Goal: Task Accomplishment & Management: Complete application form

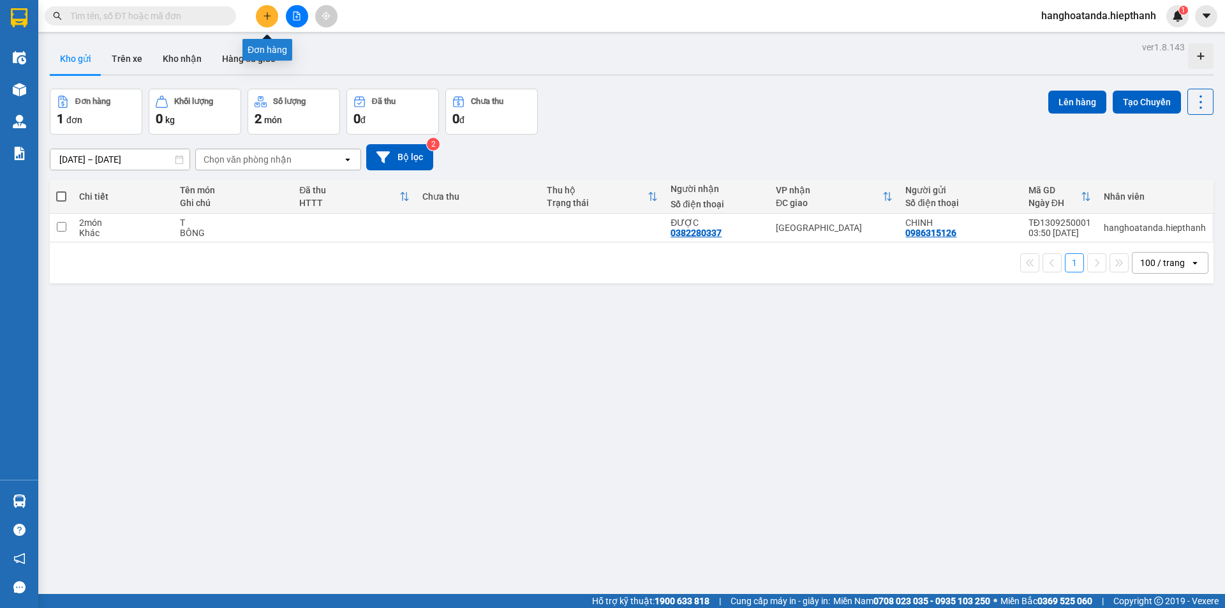
click at [265, 12] on icon "plus" at bounding box center [267, 15] width 9 height 9
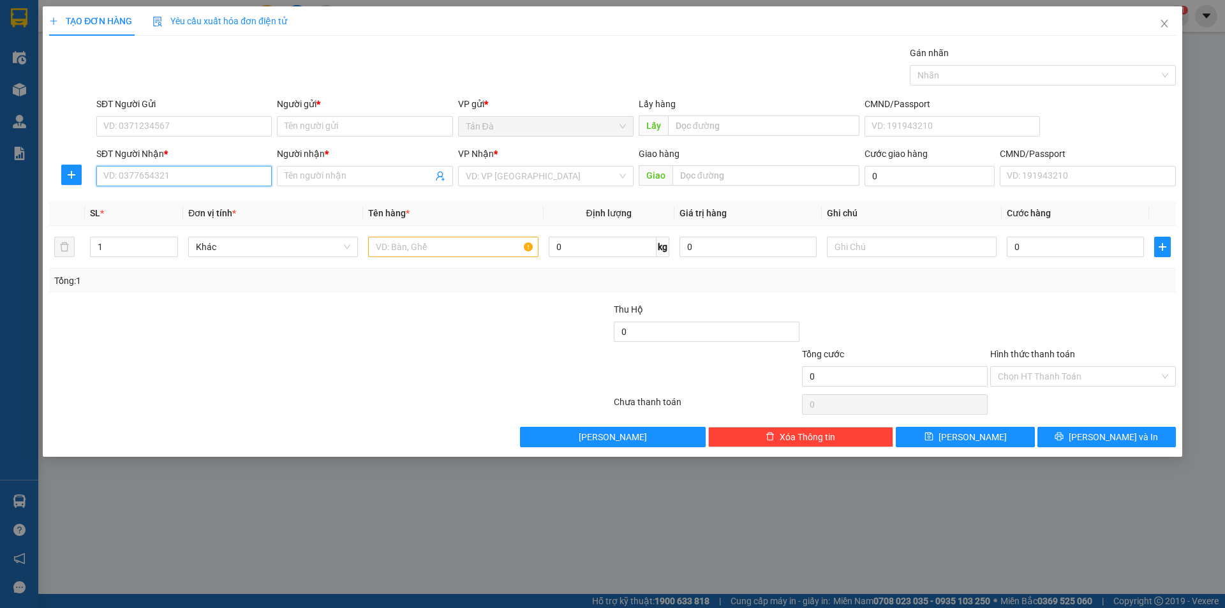
click at [206, 173] on input "SĐT Người Nhận *" at bounding box center [183, 176] width 175 height 20
click at [198, 199] on div "0916782621 - [PERSON_NAME]" at bounding box center [184, 202] width 160 height 14
type input "0916782621"
type input "[PERSON_NAME]"
type input "0916782621"
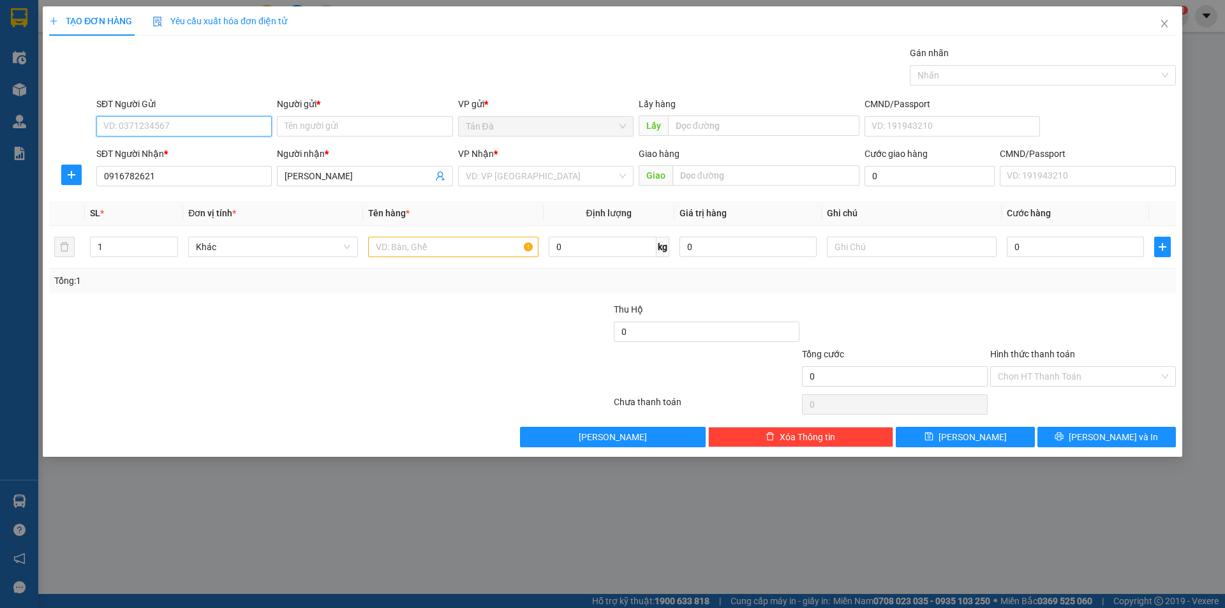
click at [206, 129] on input "SĐT Người Gửi" at bounding box center [183, 126] width 175 height 20
click at [172, 144] on div "0988473029 - [PERSON_NAME]" at bounding box center [183, 152] width 175 height 20
type input "0988473029"
type input "NGỌC NHIÊN"
click at [392, 246] on input "text" at bounding box center [453, 247] width 170 height 20
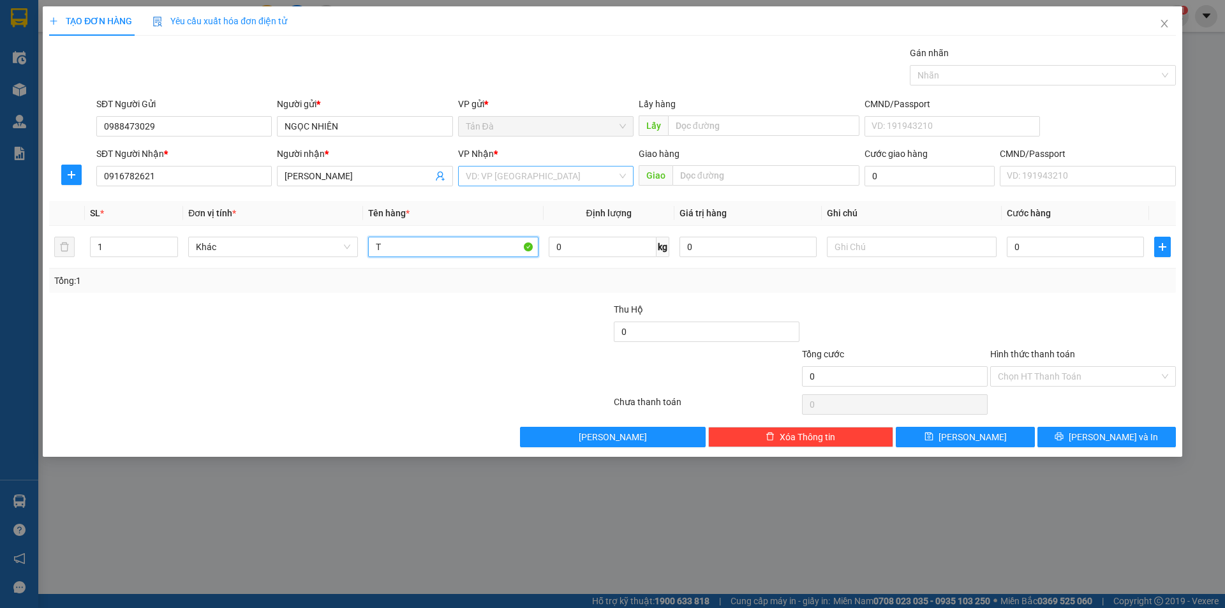
type input "T"
click at [531, 175] on input "search" at bounding box center [541, 175] width 151 height 19
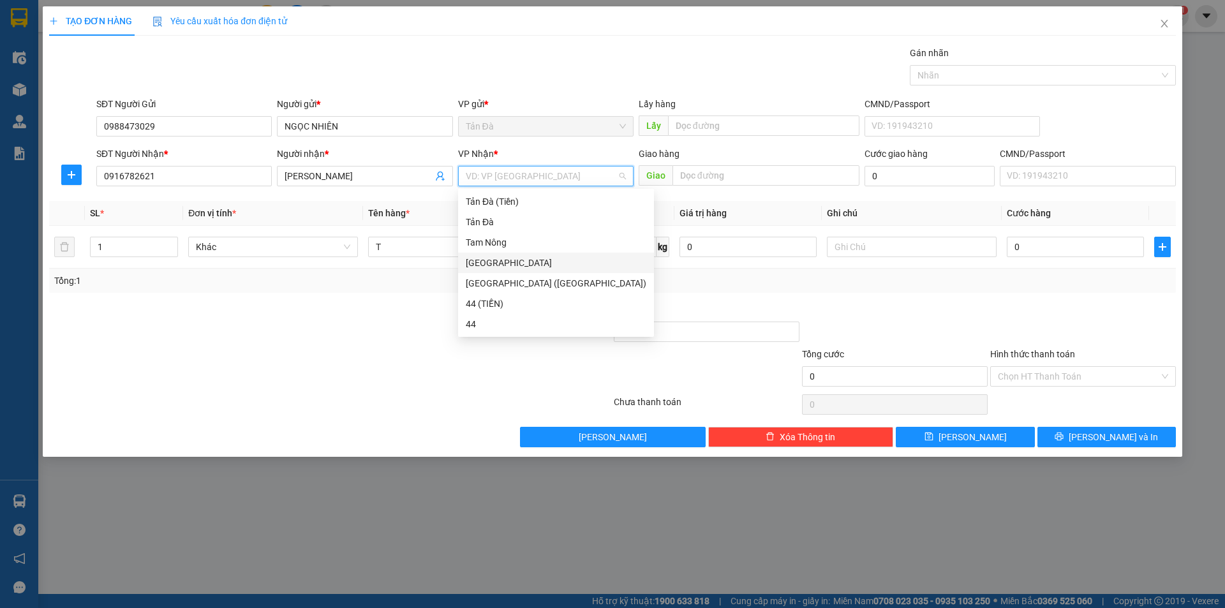
click at [489, 258] on div "[GEOGRAPHIC_DATA]" at bounding box center [556, 263] width 181 height 14
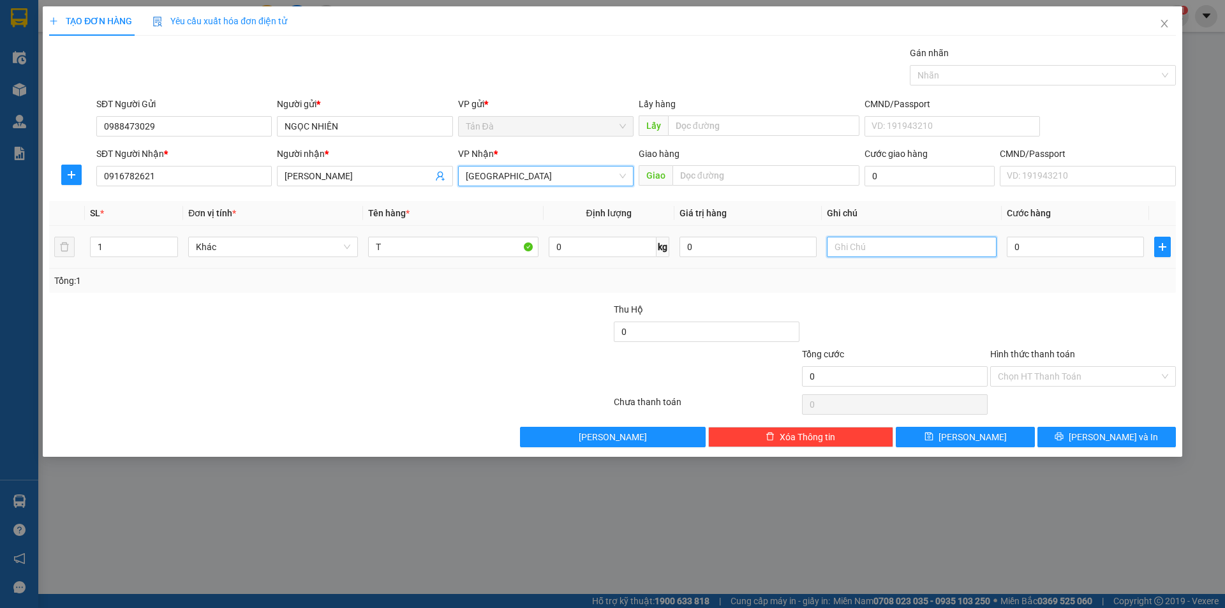
click at [860, 245] on input "text" at bounding box center [912, 247] width 170 height 20
type input "BÔNG"
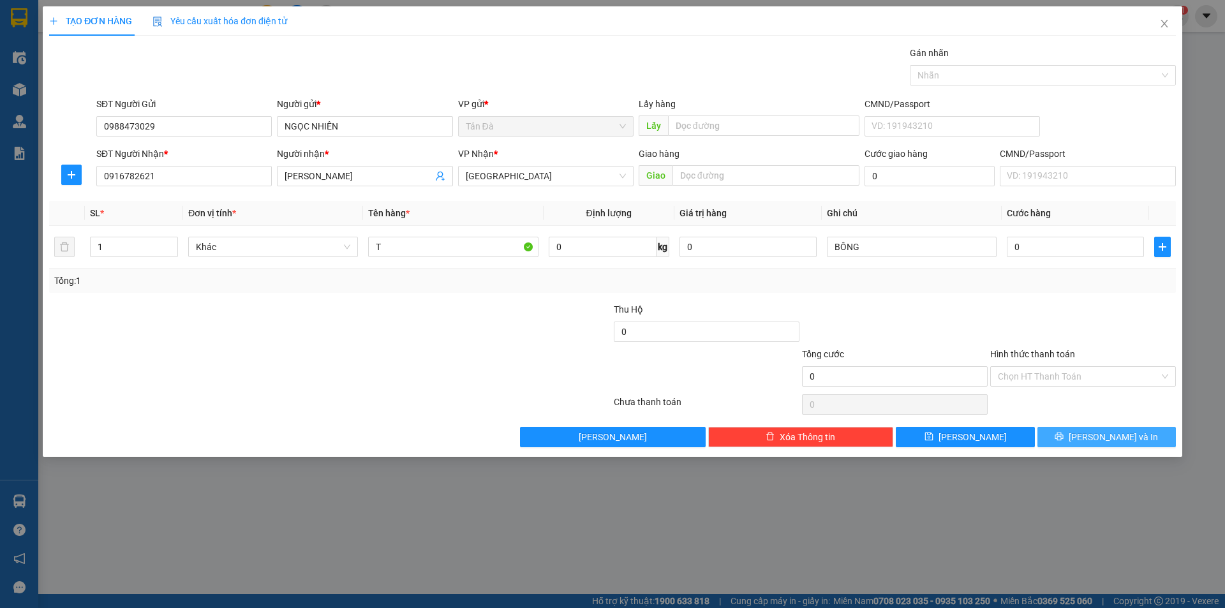
click at [1077, 429] on button "[PERSON_NAME] và In" at bounding box center [1106, 437] width 138 height 20
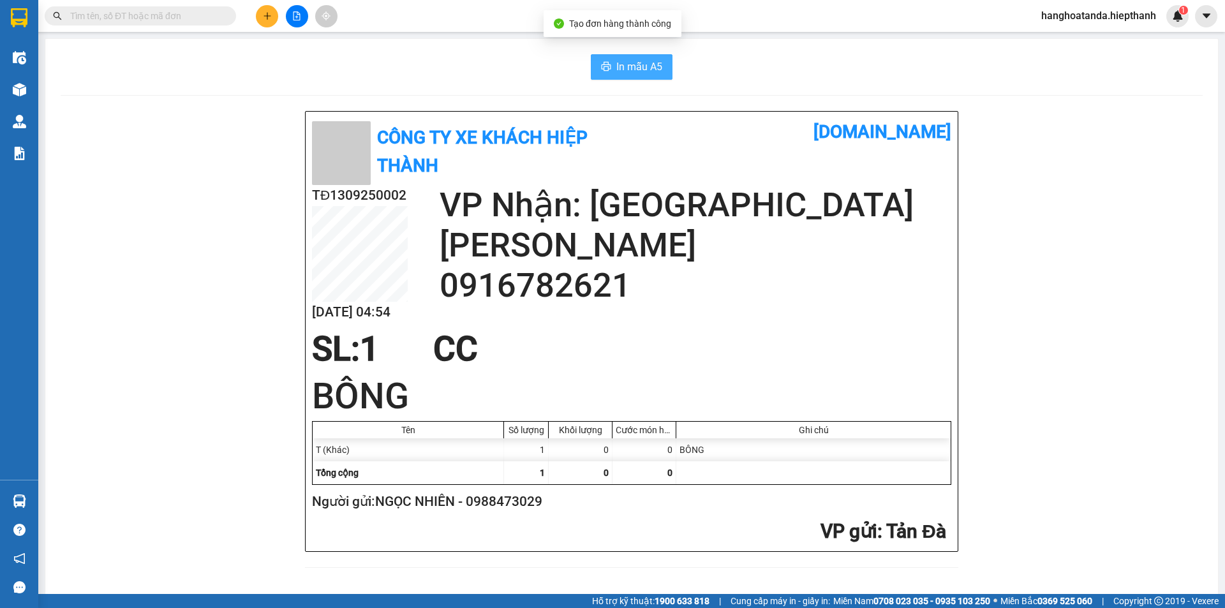
click at [631, 61] on span "In mẫu A5" at bounding box center [639, 67] width 46 height 16
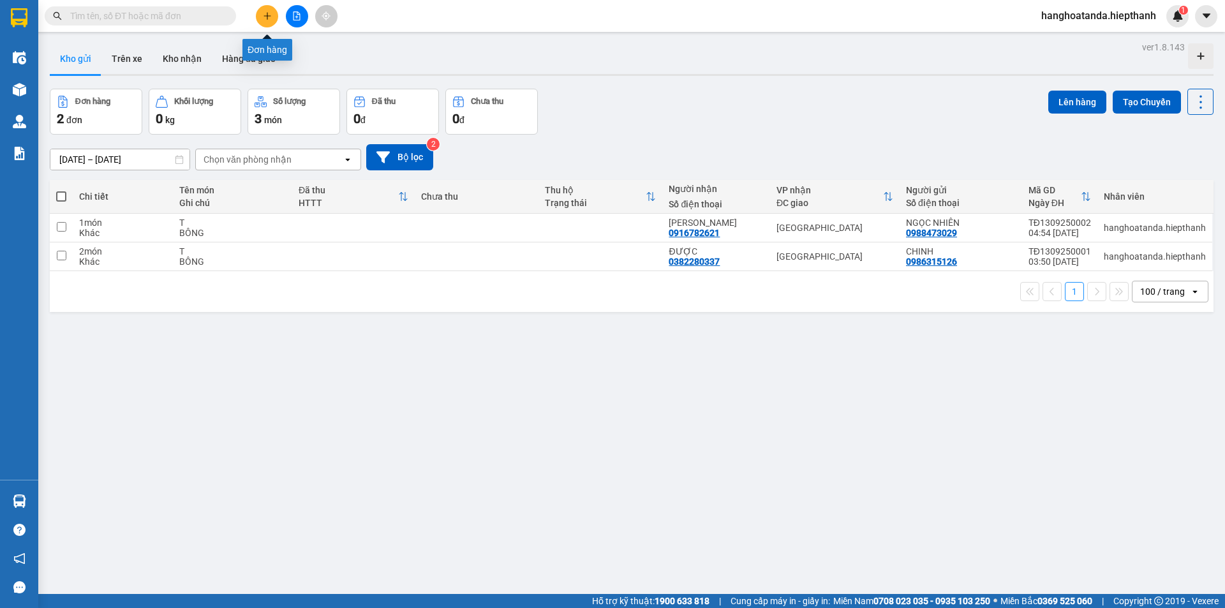
click at [267, 16] on icon "plus" at bounding box center [267, 15] width 9 height 9
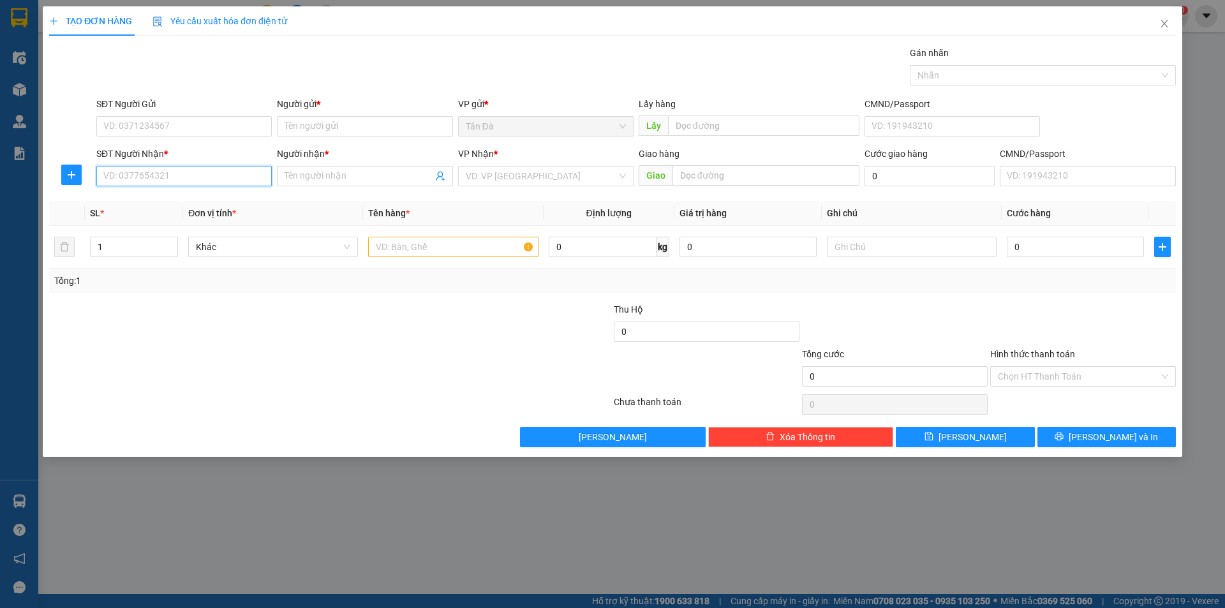
click at [210, 177] on input "SĐT Người Nhận *" at bounding box center [183, 176] width 175 height 20
drag, startPoint x: 198, startPoint y: 126, endPoint x: 205, endPoint y: 143, distance: 18.3
click at [198, 128] on input "SĐT Người Gửi" at bounding box center [183, 126] width 175 height 20
type input "0947579393"
click at [179, 151] on div "0947579393 - [GEOGRAPHIC_DATA]" at bounding box center [184, 152] width 160 height 14
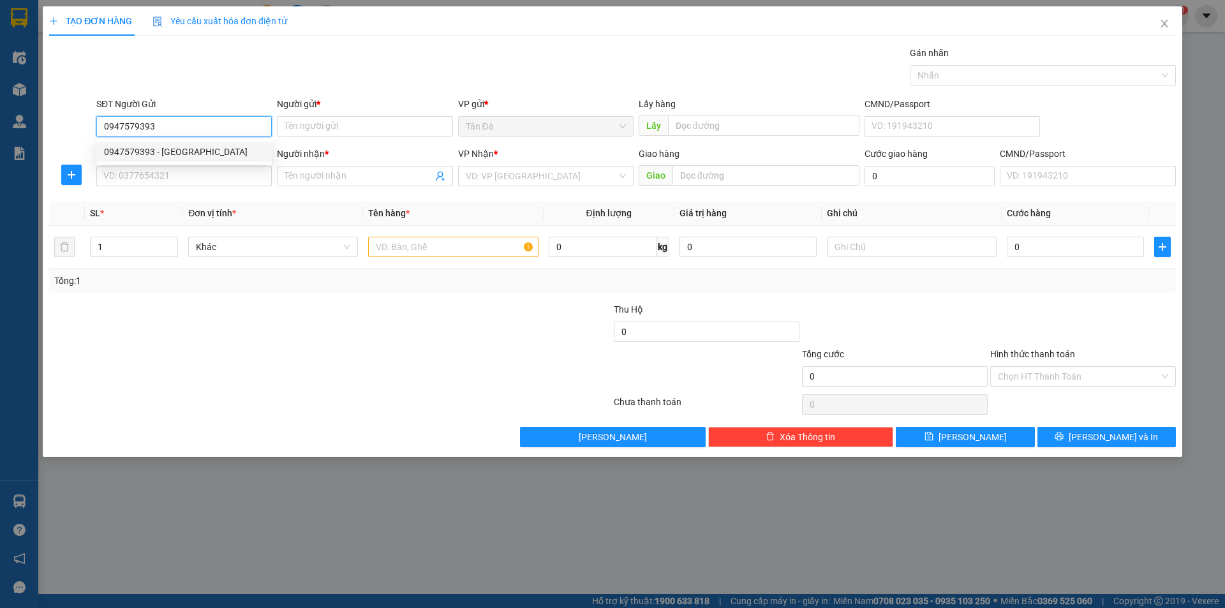
type input "BÉ HIỀN"
type input "0947579393"
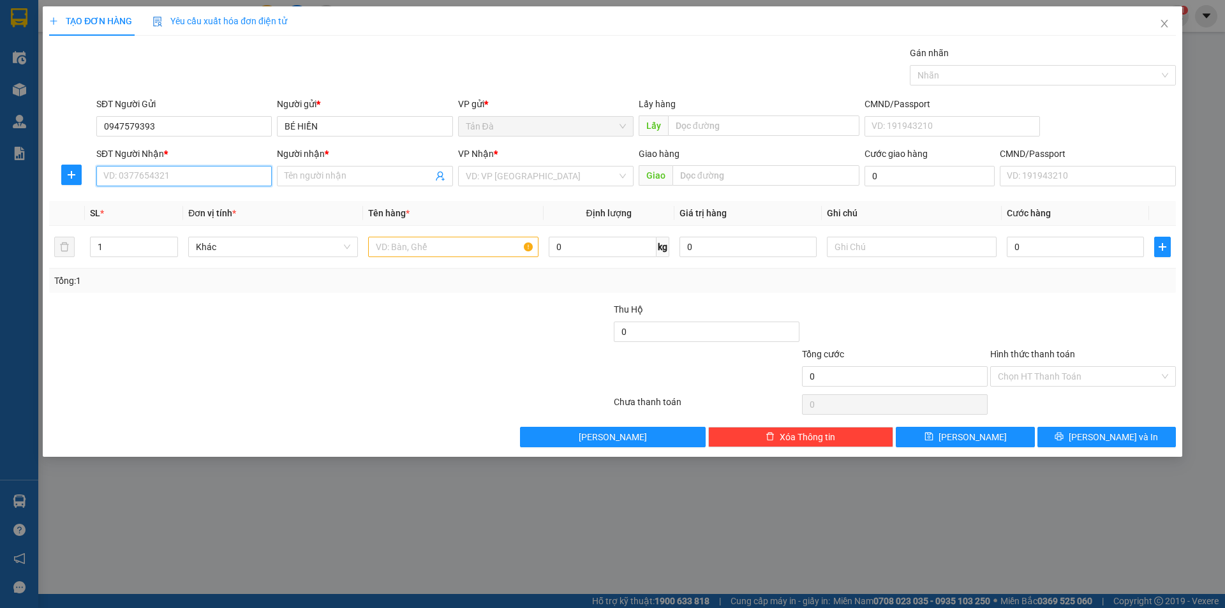
click at [198, 179] on input "SĐT Người Nhận *" at bounding box center [183, 176] width 175 height 20
type input "0919157788"
click at [177, 200] on div "0919157788 - NHUNG" at bounding box center [184, 202] width 160 height 14
type input "NHUNG"
type input "0919157788"
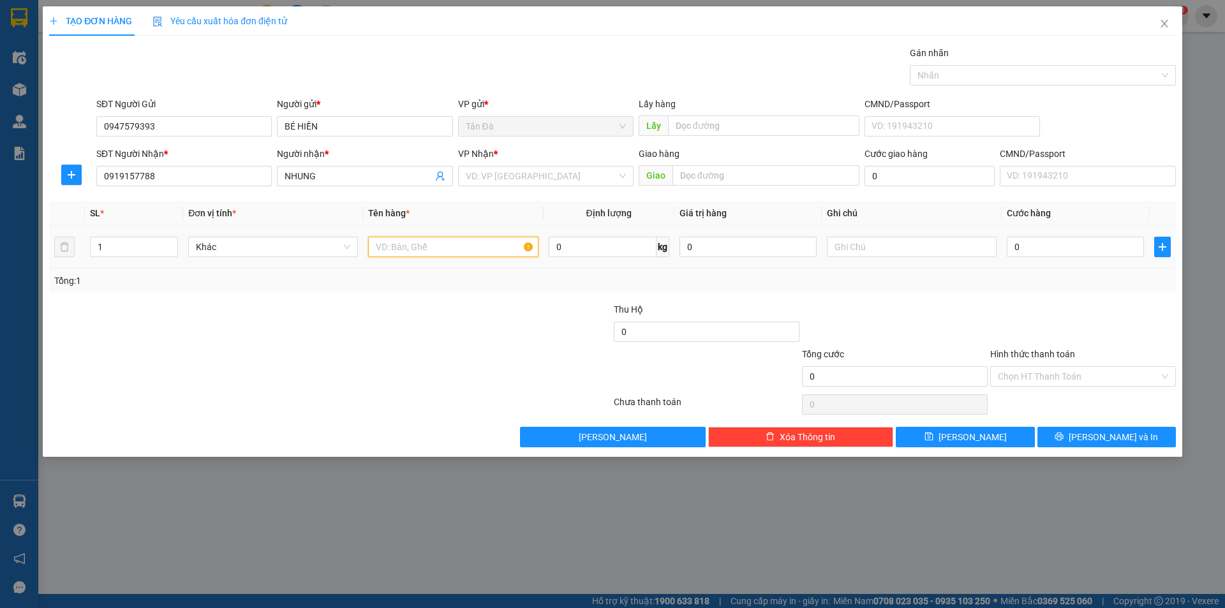
click at [408, 244] on input "text" at bounding box center [453, 247] width 170 height 20
type input "T MILO"
click at [890, 244] on input "text" at bounding box center [912, 247] width 170 height 20
type input "SUA"
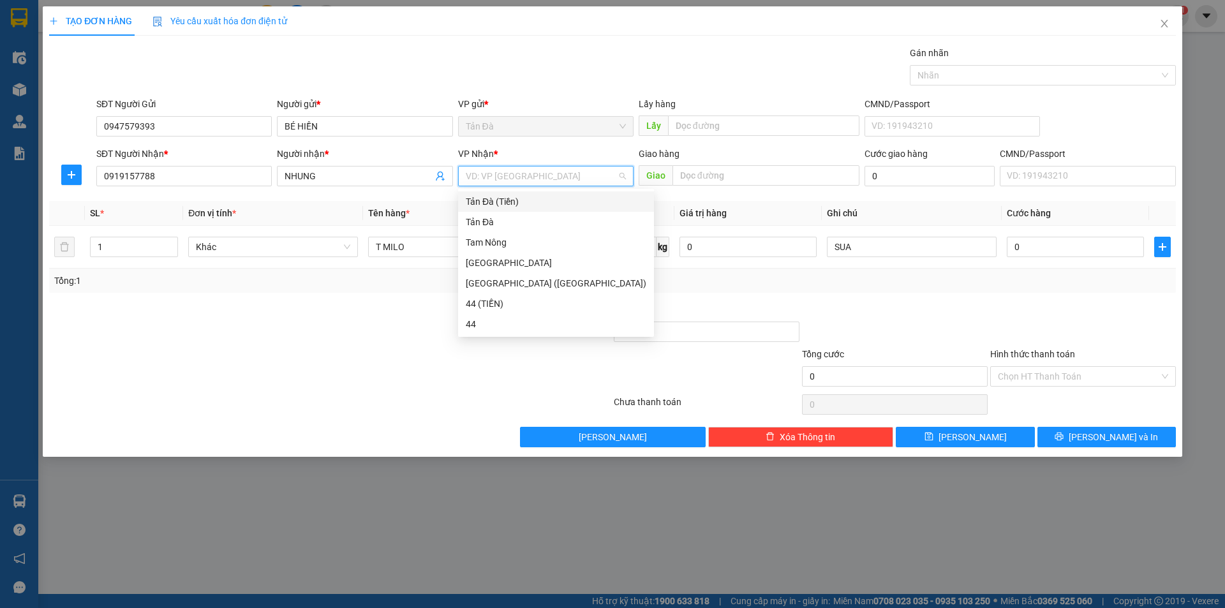
click at [517, 175] on input "search" at bounding box center [541, 175] width 151 height 19
click at [491, 262] on div "[GEOGRAPHIC_DATA]" at bounding box center [556, 263] width 181 height 14
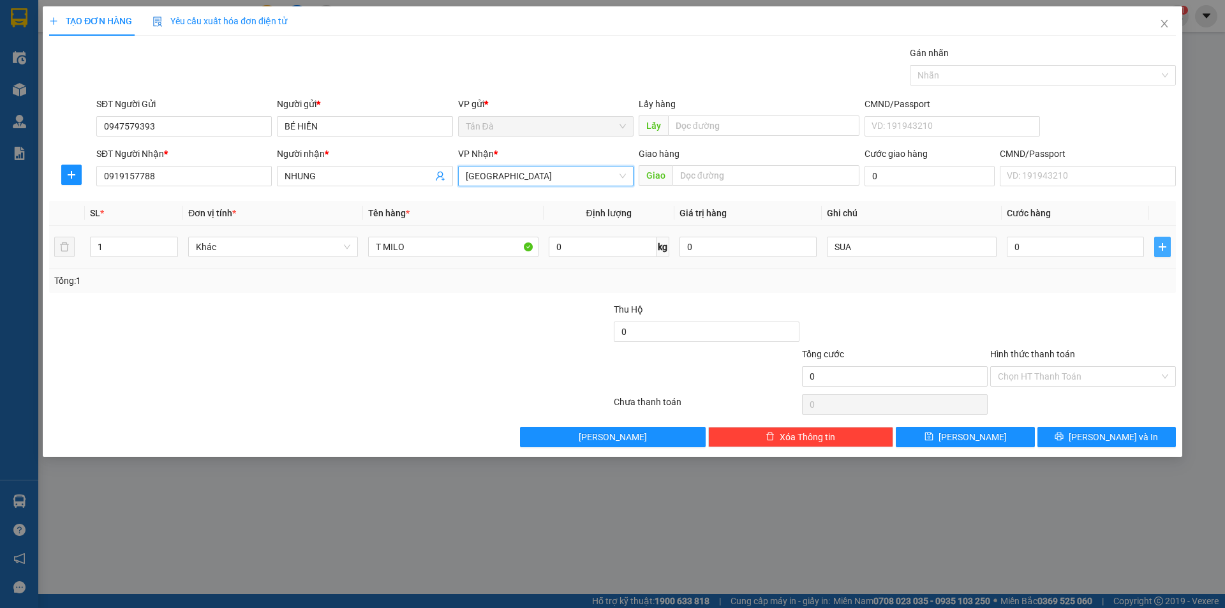
drag, startPoint x: 1163, startPoint y: 240, endPoint x: 1160, endPoint y: 248, distance: 8.6
click at [1163, 240] on button "button" at bounding box center [1162, 247] width 17 height 20
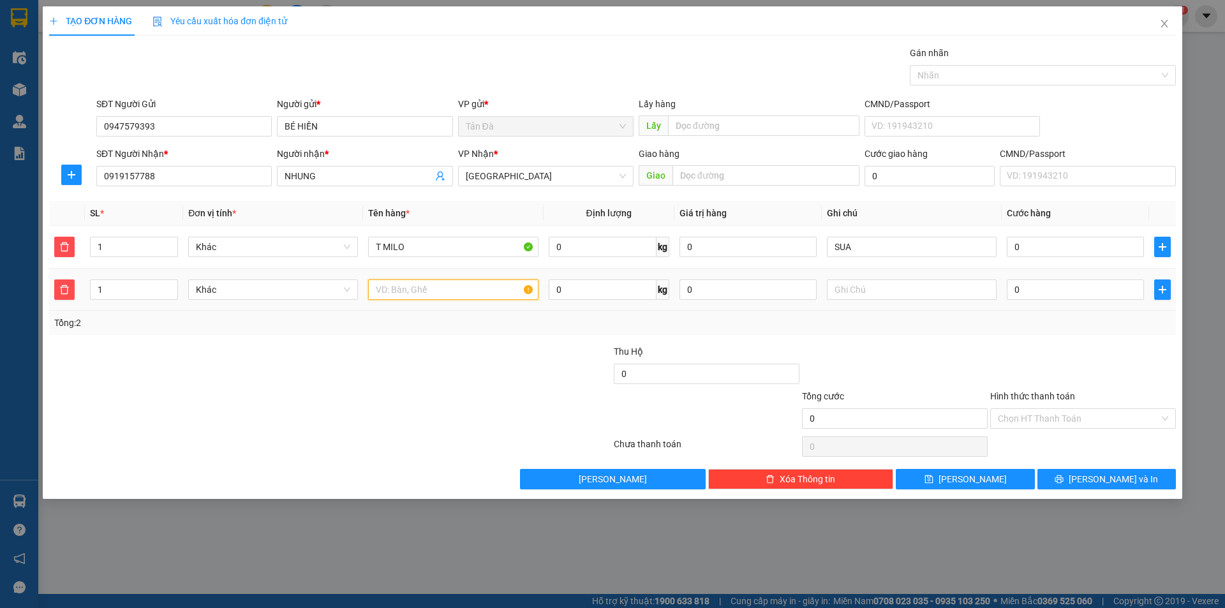
click at [387, 286] on input "text" at bounding box center [453, 289] width 170 height 20
type input "KT MUS TRANG QK"
click at [857, 288] on input "text" at bounding box center [912, 289] width 170 height 20
type input "D"
type input "ĐÔ AN"
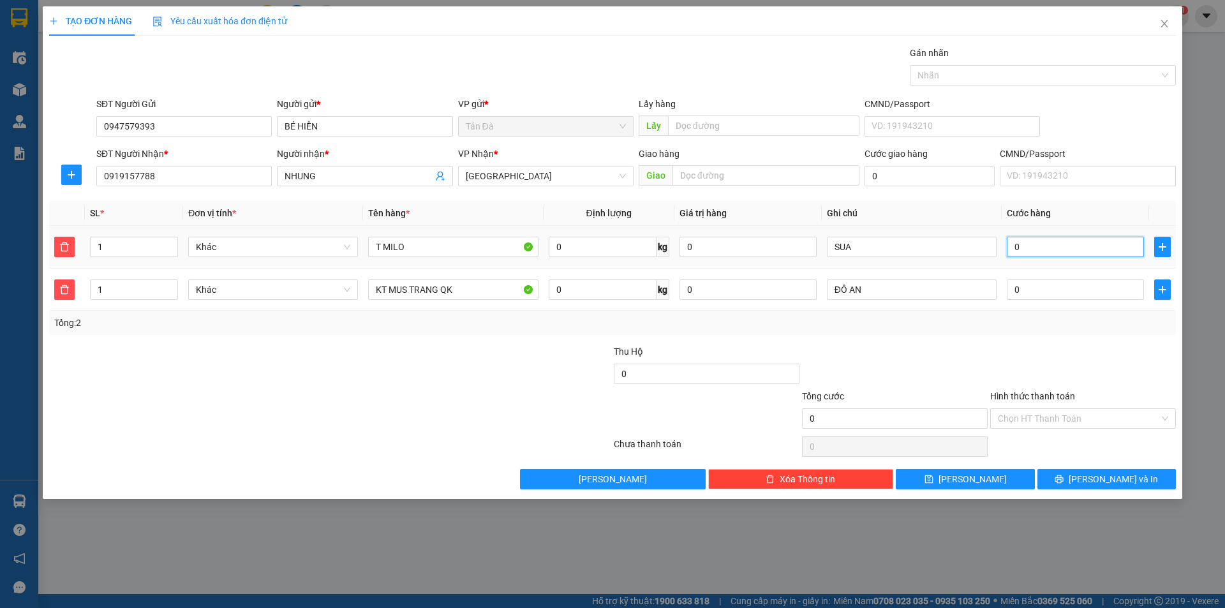
click at [1017, 247] on input "0" at bounding box center [1075, 247] width 137 height 20
type input "5"
type input "50"
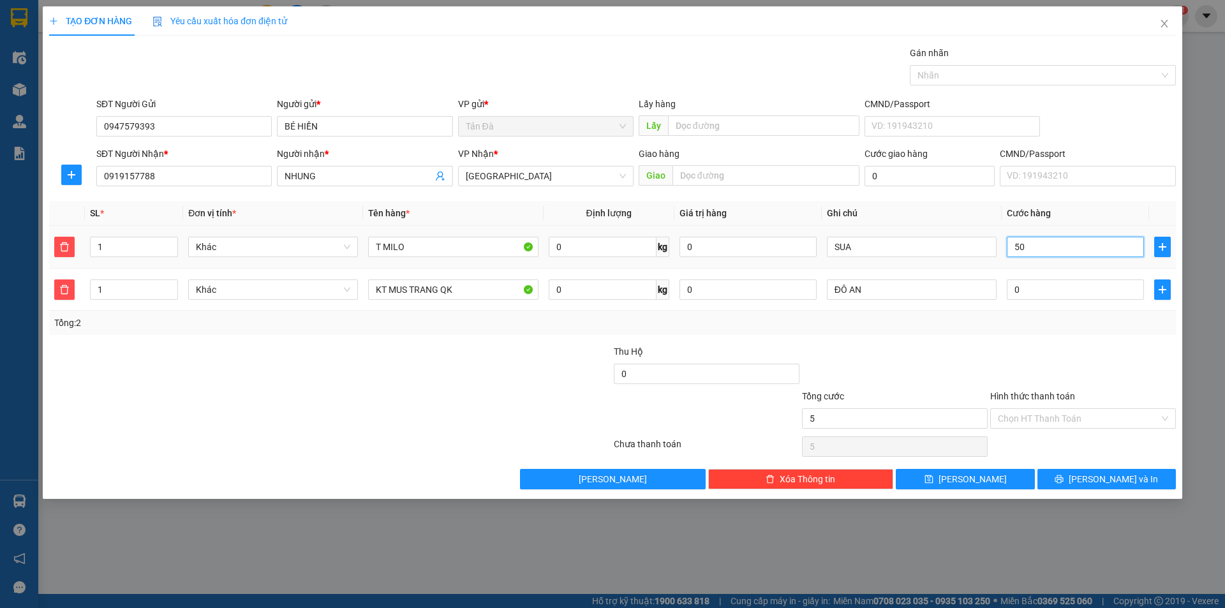
type input "50"
type input "500"
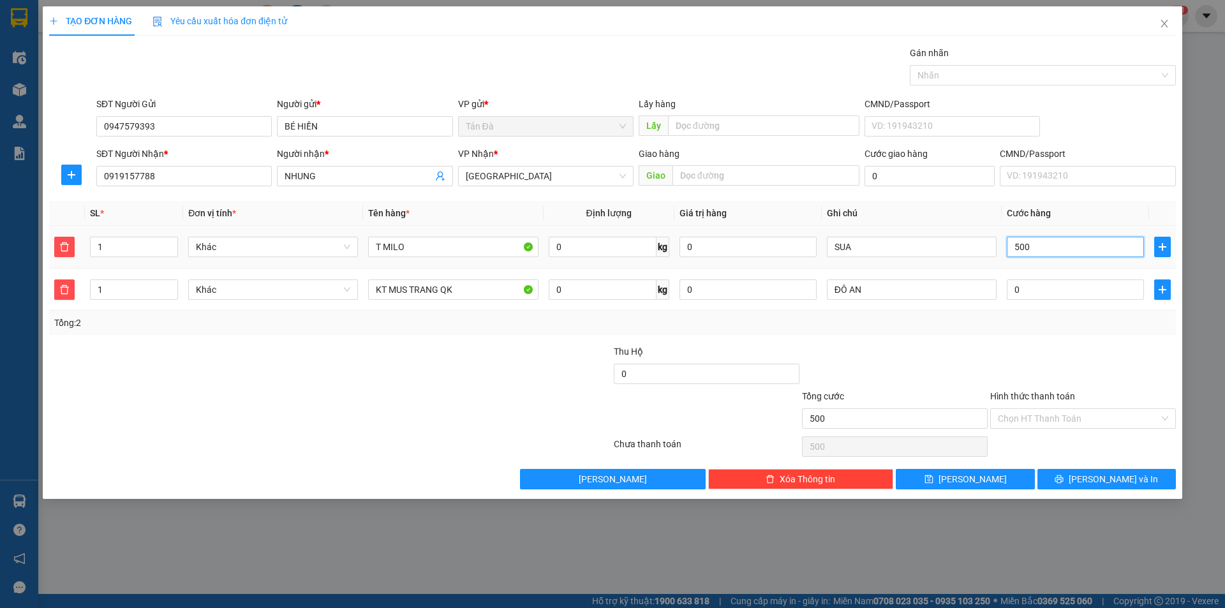
type input "5.000"
type input "50.000"
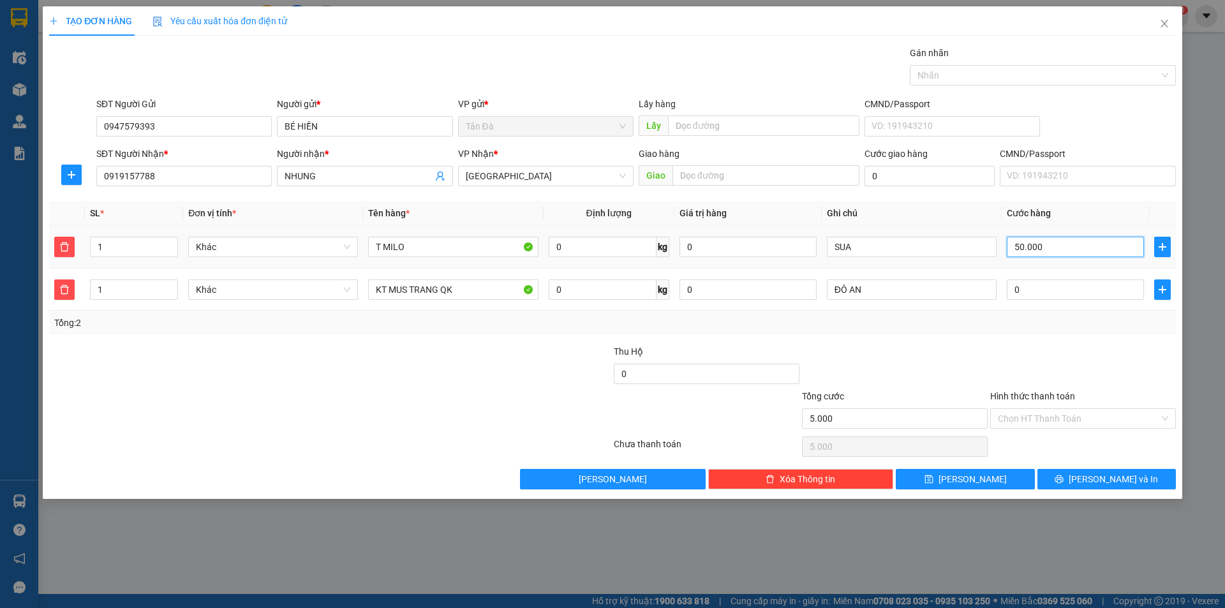
type input "50.000"
click at [1028, 388] on div at bounding box center [1083, 366] width 188 height 45
click at [1022, 394] on label "Hình thức thanh toán" at bounding box center [1032, 396] width 85 height 10
click at [1022, 409] on input "Hình thức thanh toán" at bounding box center [1078, 418] width 161 height 19
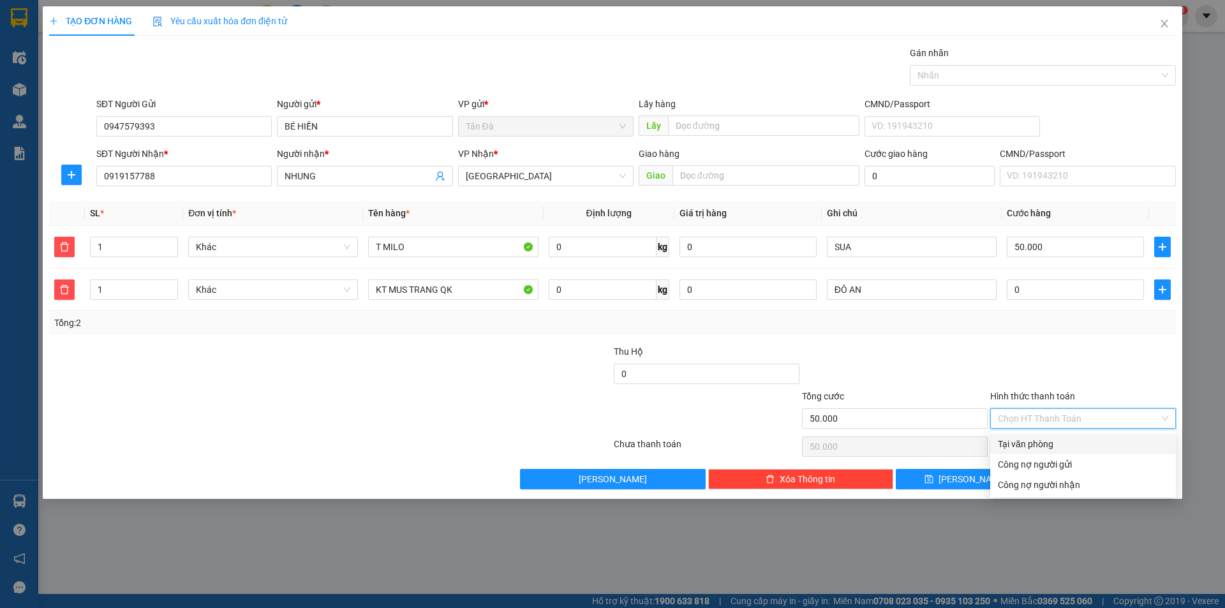
click at [1027, 438] on div "Tại văn phòng" at bounding box center [1083, 444] width 170 height 14
type input "0"
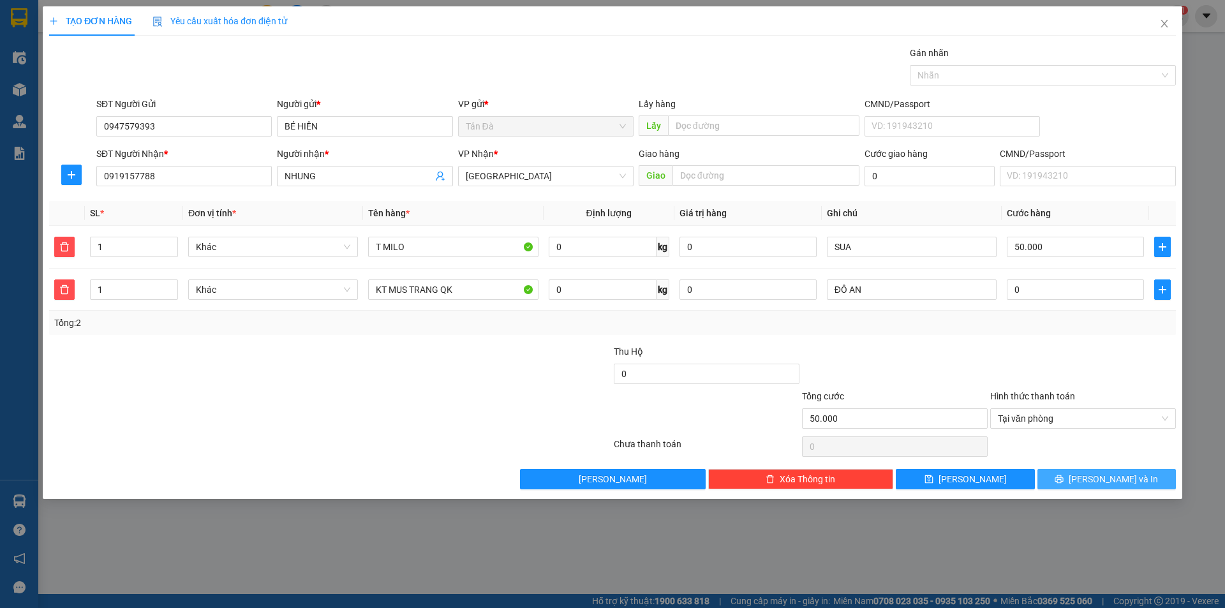
click at [1117, 475] on span "[PERSON_NAME] và In" at bounding box center [1112, 479] width 89 height 14
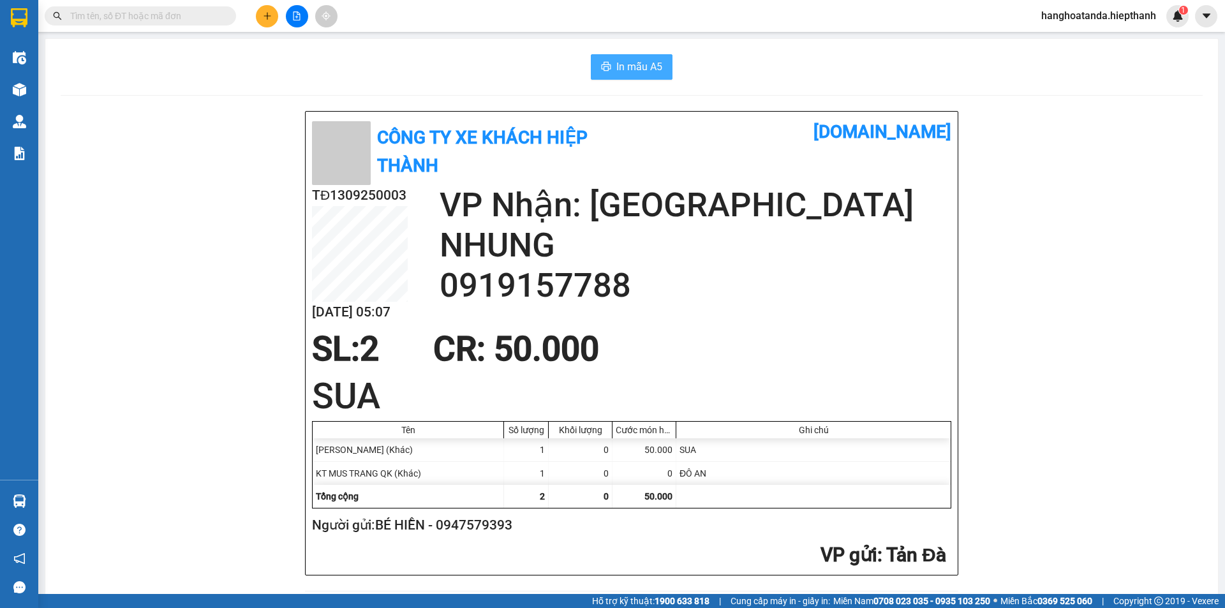
click at [647, 63] on span "In mẫu A5" at bounding box center [639, 67] width 46 height 16
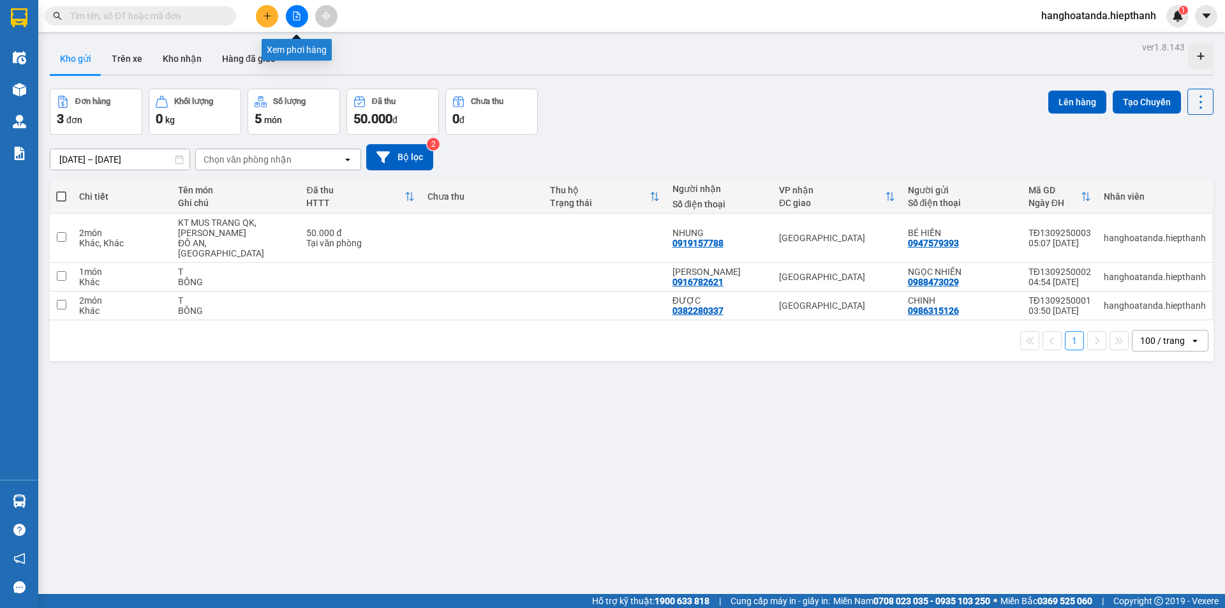
click at [295, 14] on icon "file-add" at bounding box center [296, 15] width 9 height 9
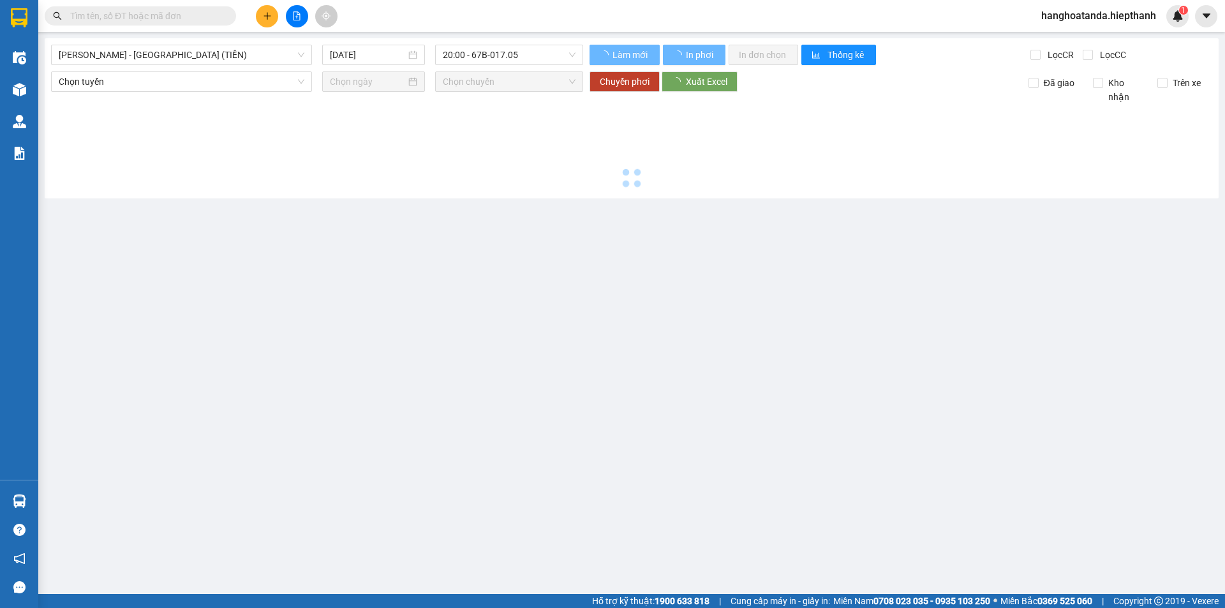
type input "[DATE]"
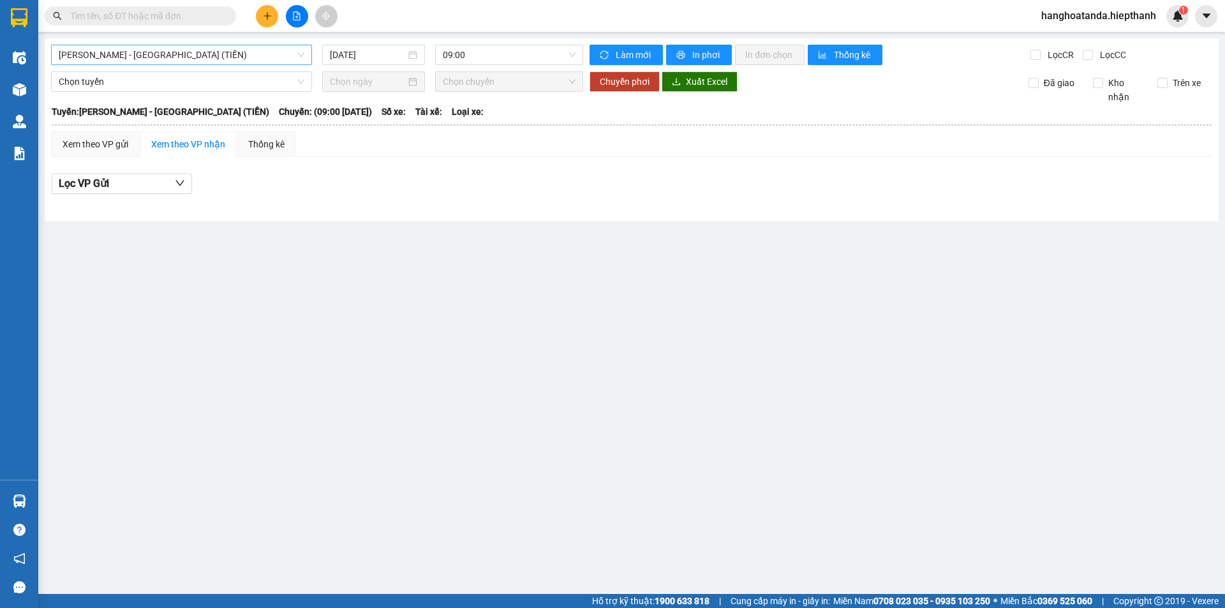
click at [257, 56] on span "[PERSON_NAME] - [GEOGRAPHIC_DATA] (TIỀN)" at bounding box center [182, 54] width 246 height 19
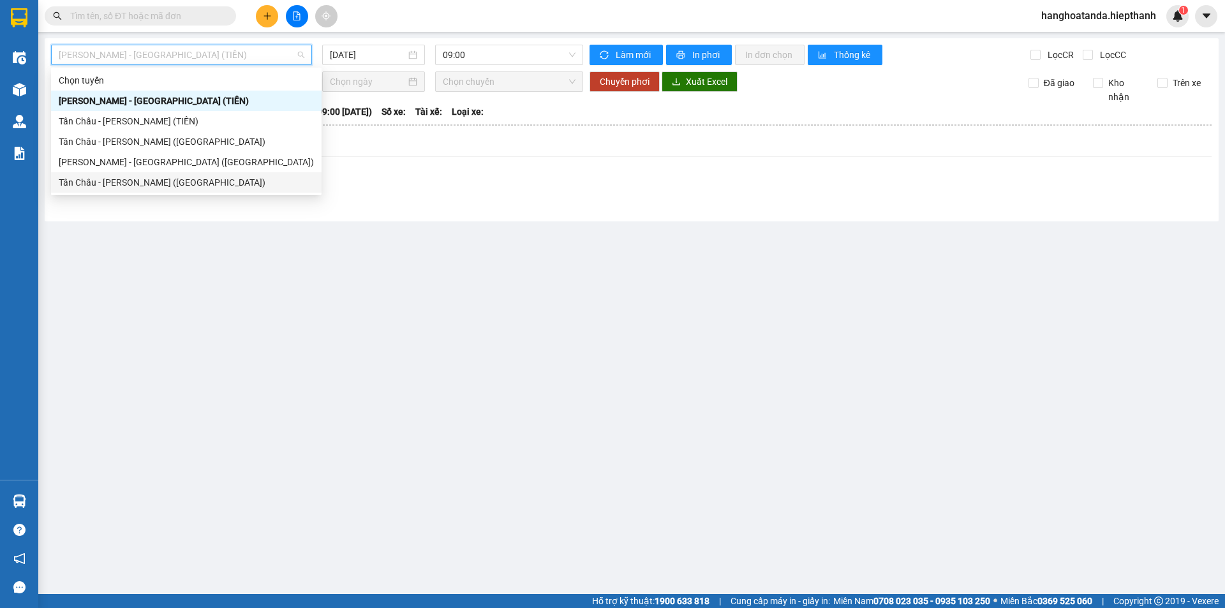
click at [186, 179] on div "Tân Châu - [PERSON_NAME] ([GEOGRAPHIC_DATA])" at bounding box center [186, 182] width 255 height 14
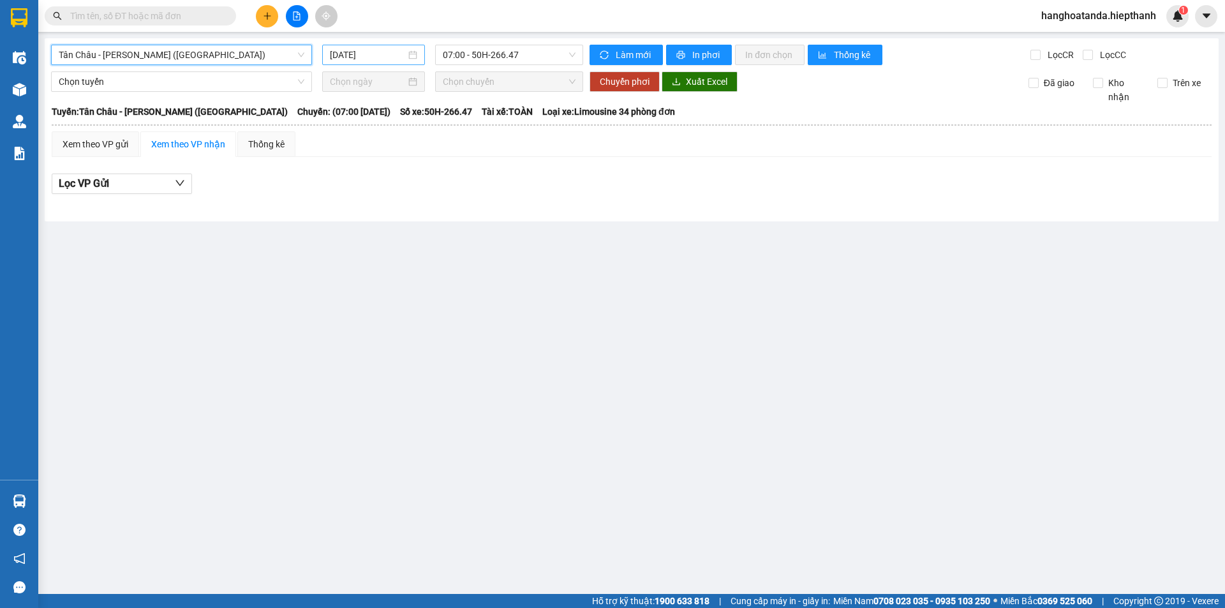
click at [360, 57] on input "[DATE]" at bounding box center [368, 55] width 76 height 14
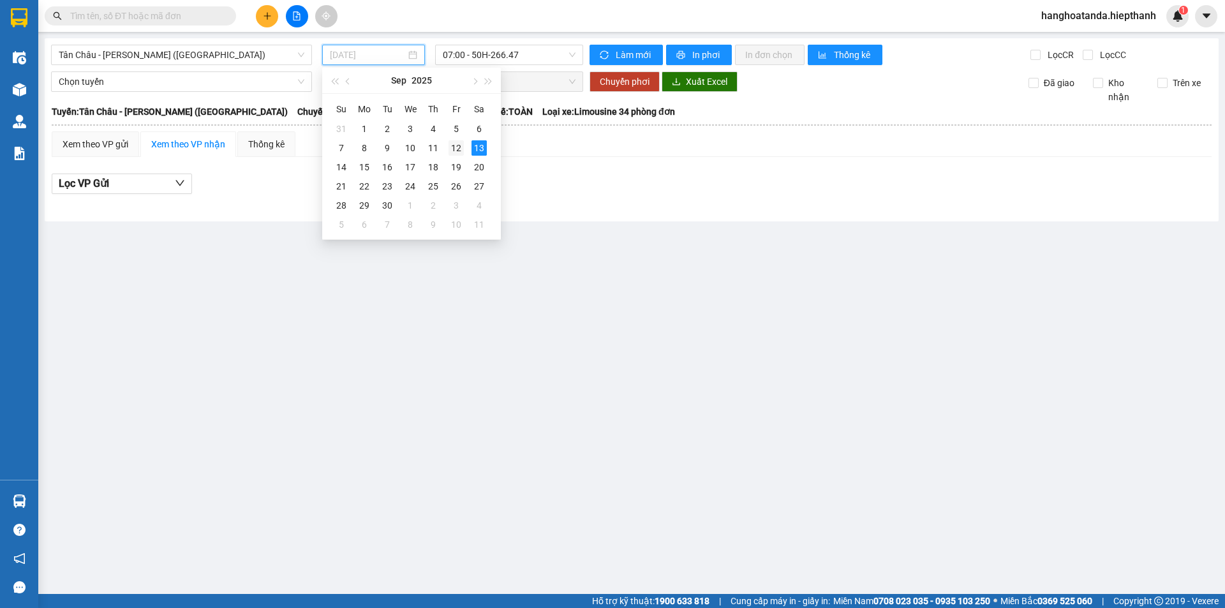
click at [454, 144] on div "12" at bounding box center [455, 147] width 15 height 15
type input "[DATE]"
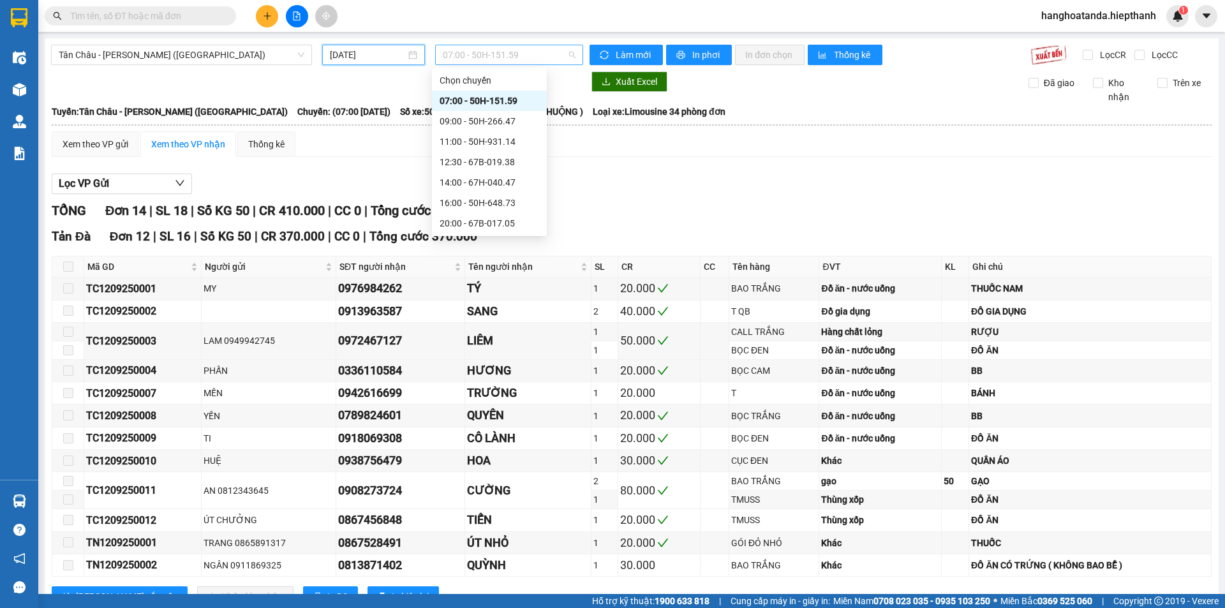
click at [487, 54] on span "07:00 - 50H-151.59" at bounding box center [509, 54] width 133 height 19
click at [483, 217] on div "20:00 - 67B-017.05" at bounding box center [489, 223] width 100 height 14
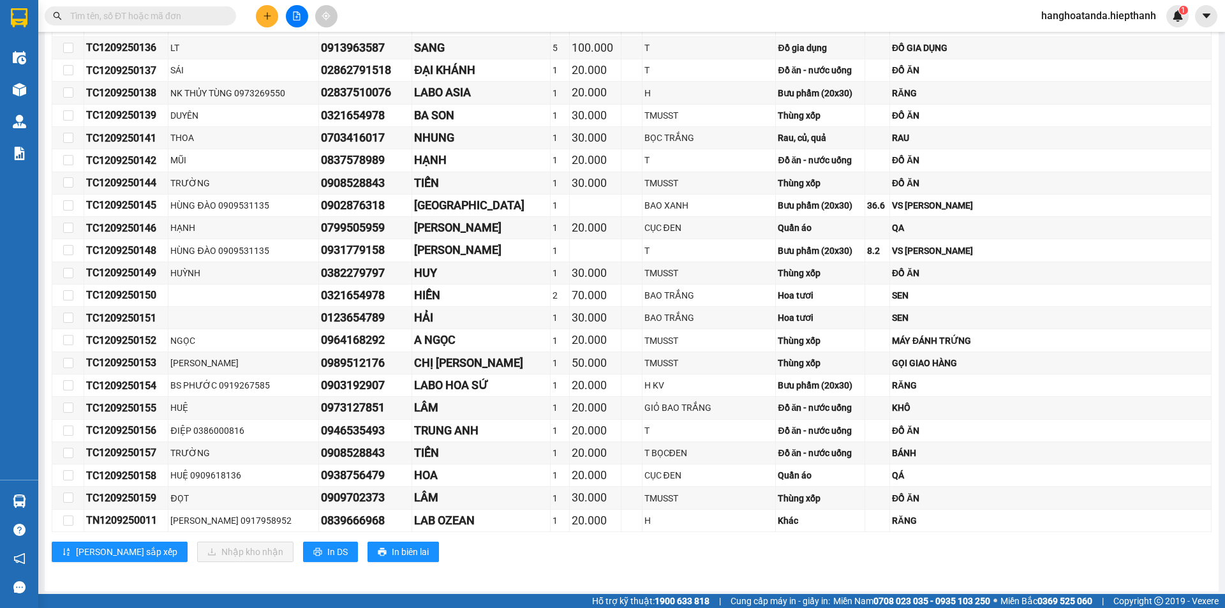
scroll to position [1010, 0]
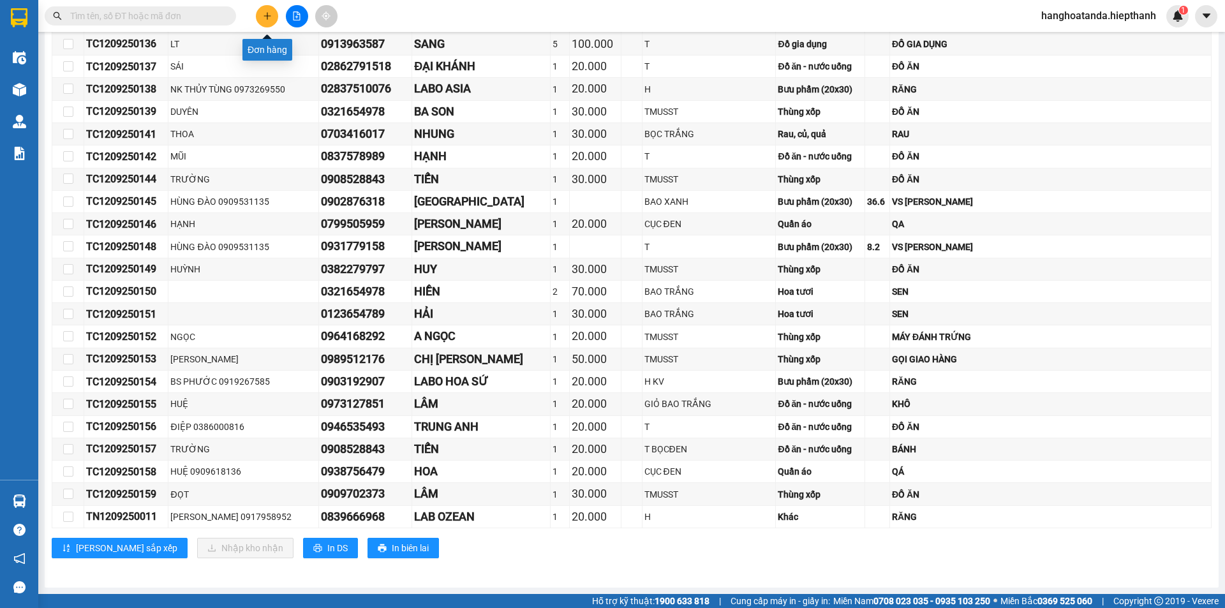
click at [265, 17] on icon "plus" at bounding box center [267, 15] width 9 height 9
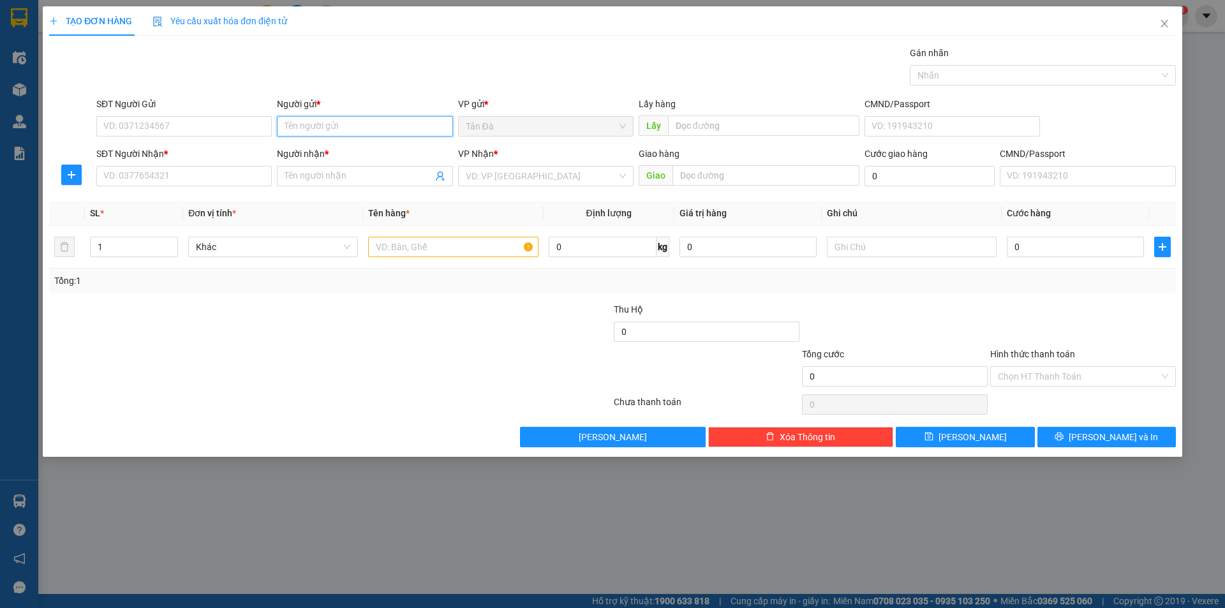
click at [318, 126] on input "Người gửi *" at bounding box center [364, 126] width 175 height 20
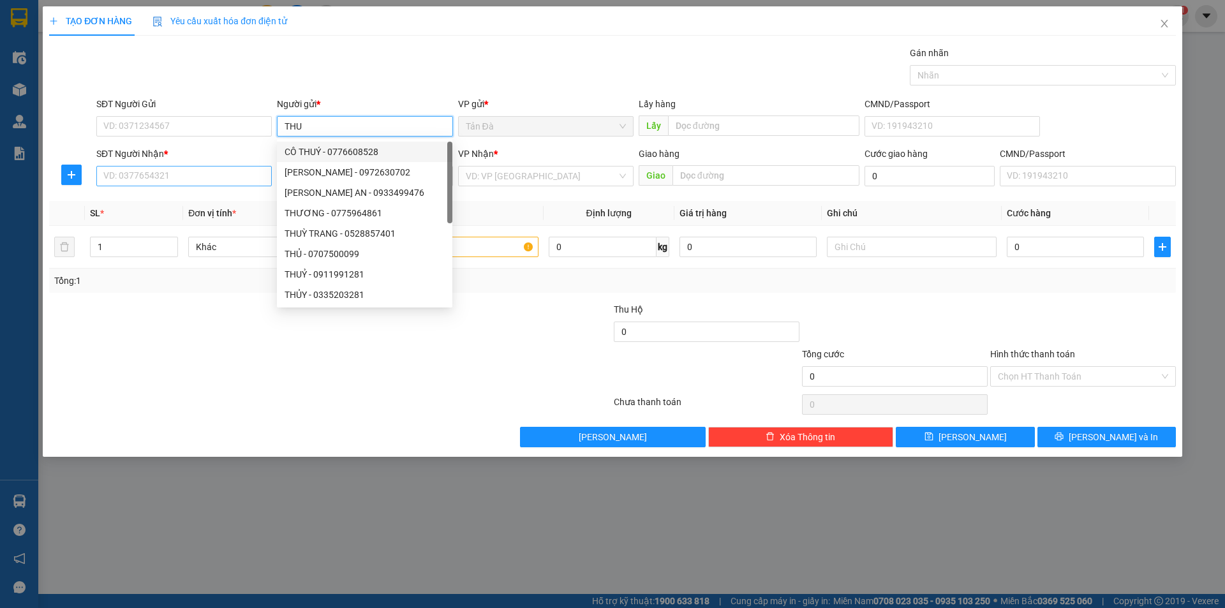
type input "THU"
click at [213, 171] on input "SĐT Người Nhận *" at bounding box center [183, 176] width 175 height 20
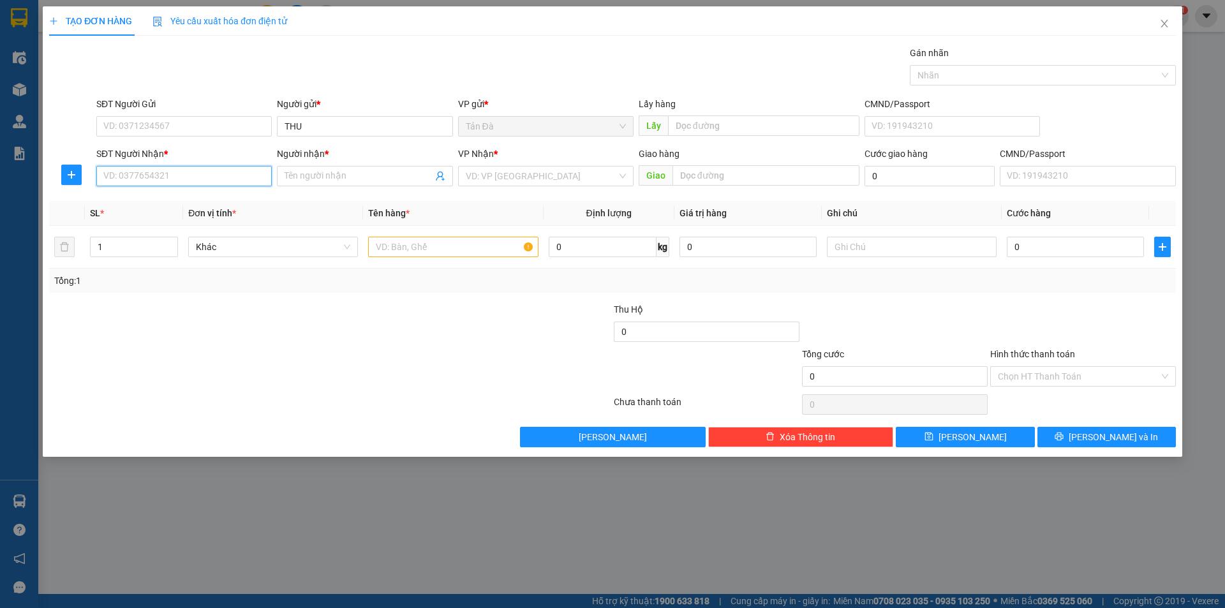
type input "6"
click at [166, 196] on div "0918213113 - KHA" at bounding box center [184, 202] width 160 height 14
type input "0918213113"
type input "KHA"
type input "0918213113"
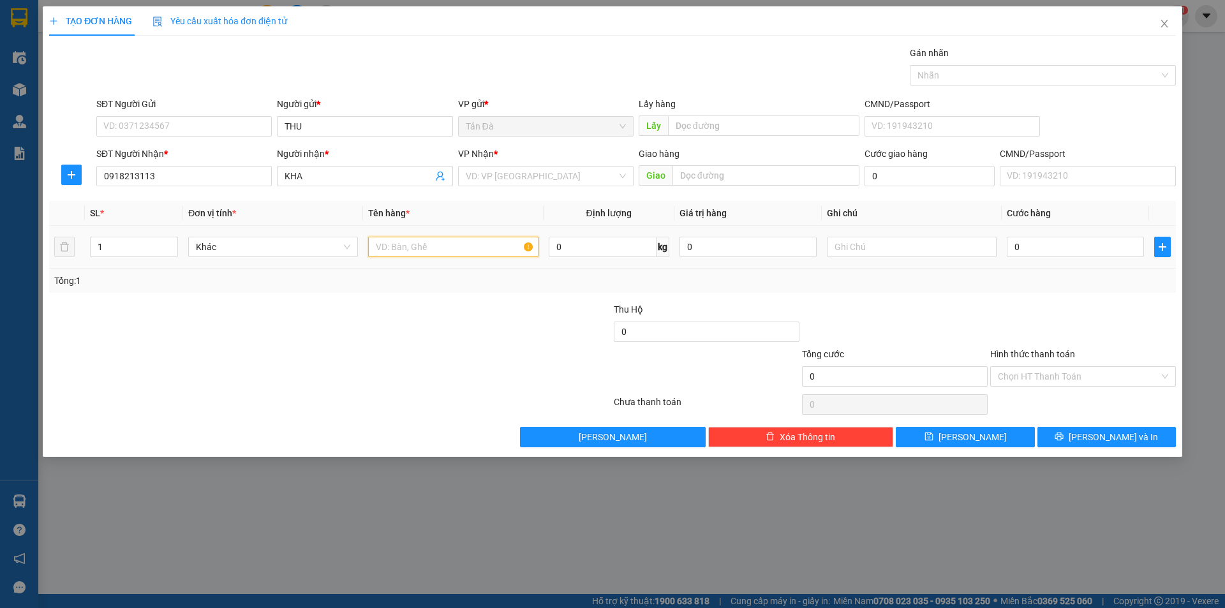
click at [424, 249] on input "text" at bounding box center [453, 247] width 170 height 20
type input "T XANH"
click at [518, 175] on input "search" at bounding box center [541, 175] width 151 height 19
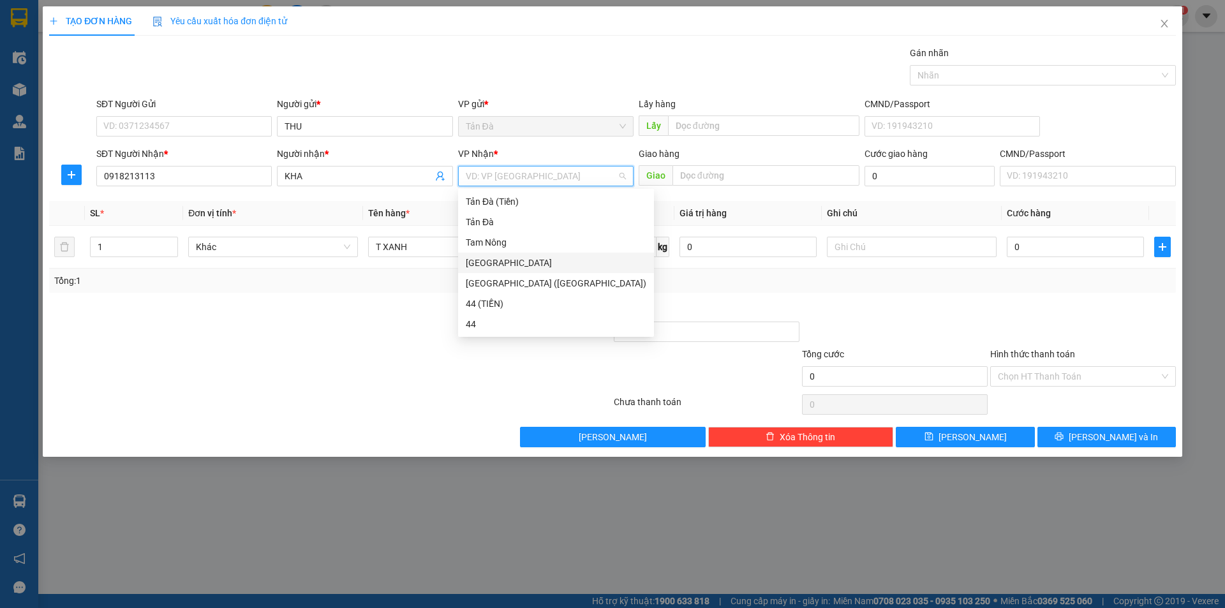
click at [489, 259] on div "[GEOGRAPHIC_DATA]" at bounding box center [556, 263] width 181 height 14
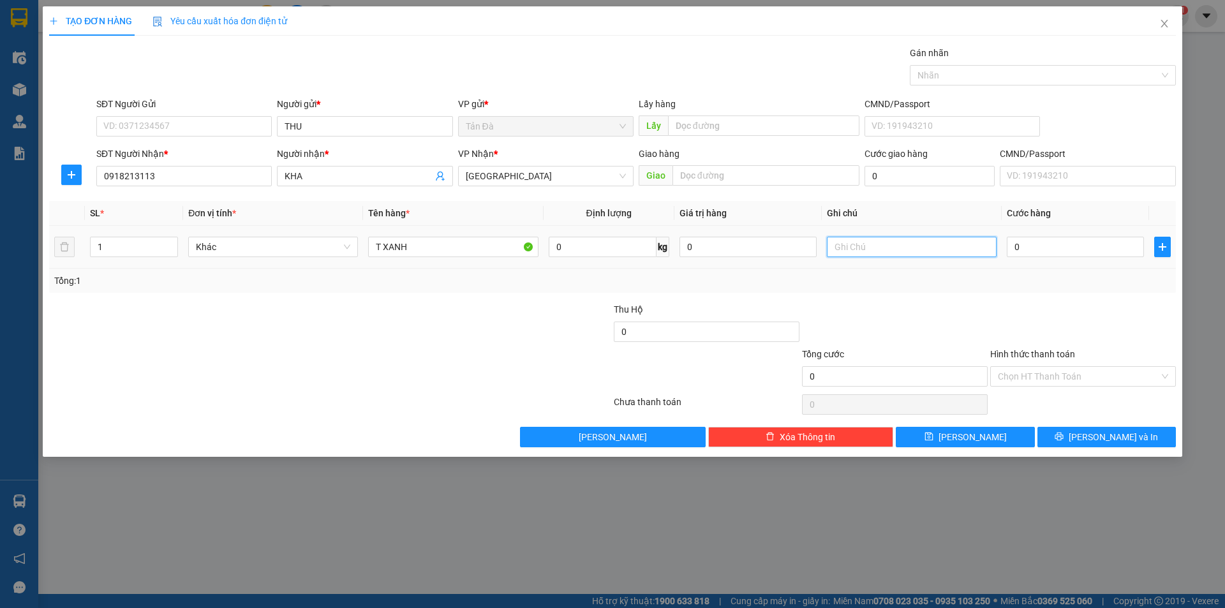
drag, startPoint x: 863, startPoint y: 244, endPoint x: 853, endPoint y: 240, distance: 11.1
click at [860, 243] on input "text" at bounding box center [912, 247] width 170 height 20
type input "TRAI CÂY"
click at [1015, 248] on input "0" at bounding box center [1075, 247] width 137 height 20
type input "2"
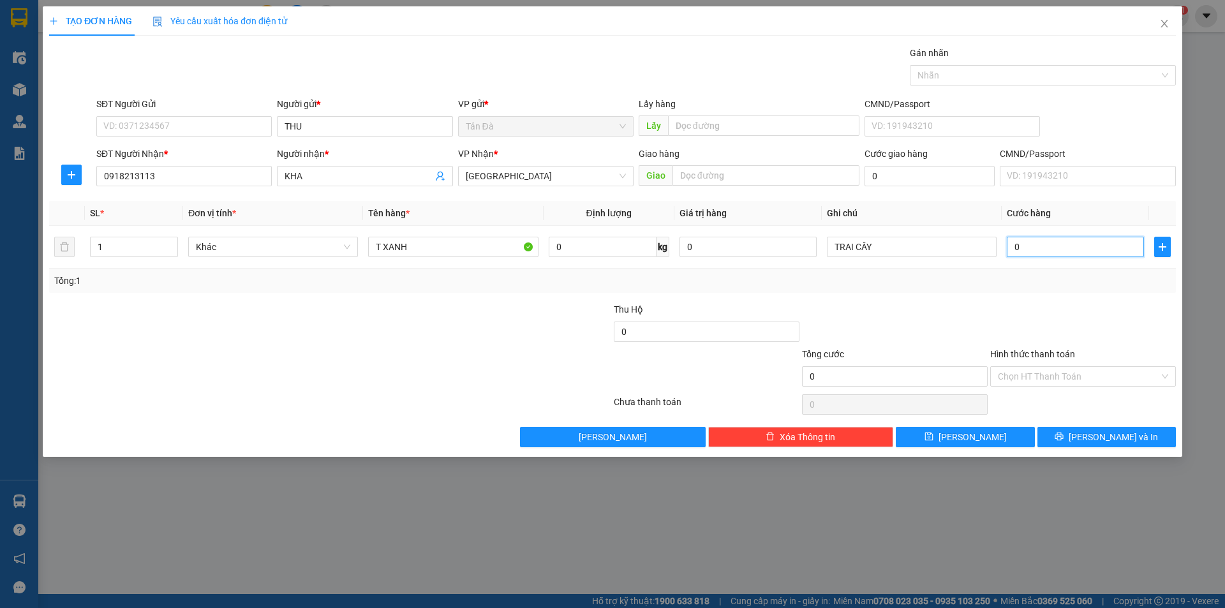
type input "2"
type input "20"
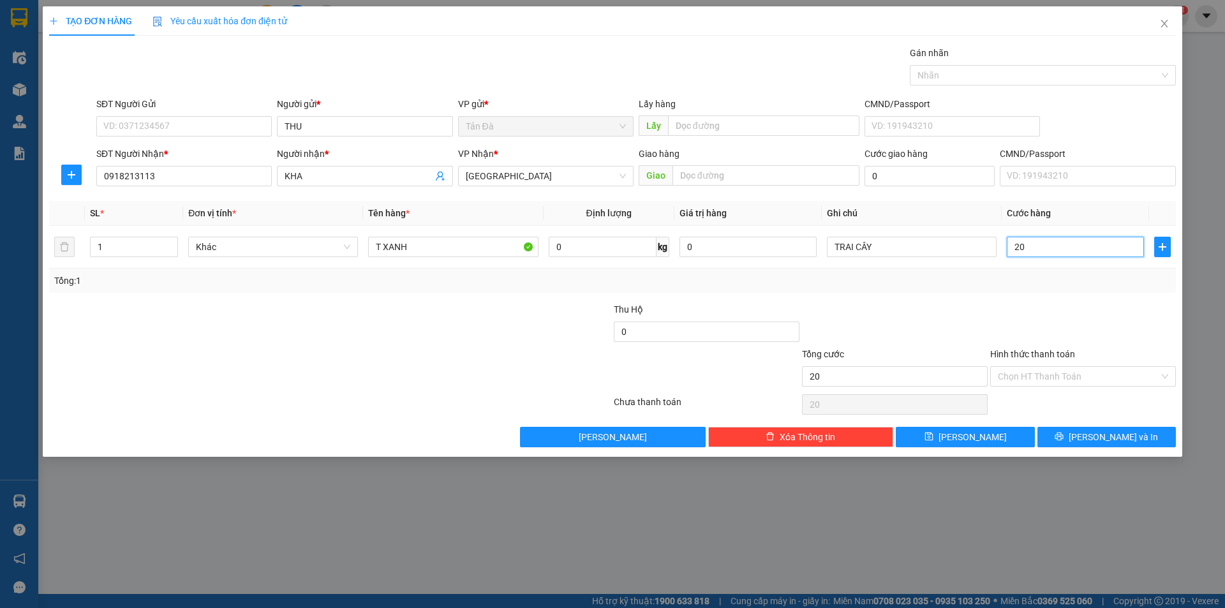
type input "200"
type input "2.000"
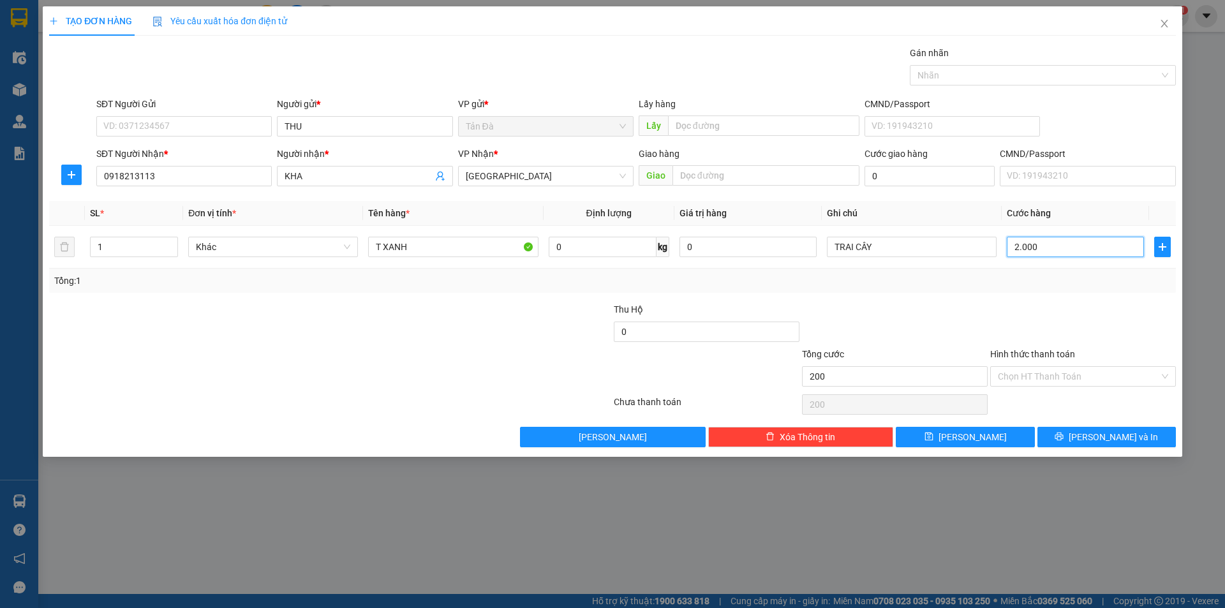
type input "2.000"
type input "20.000"
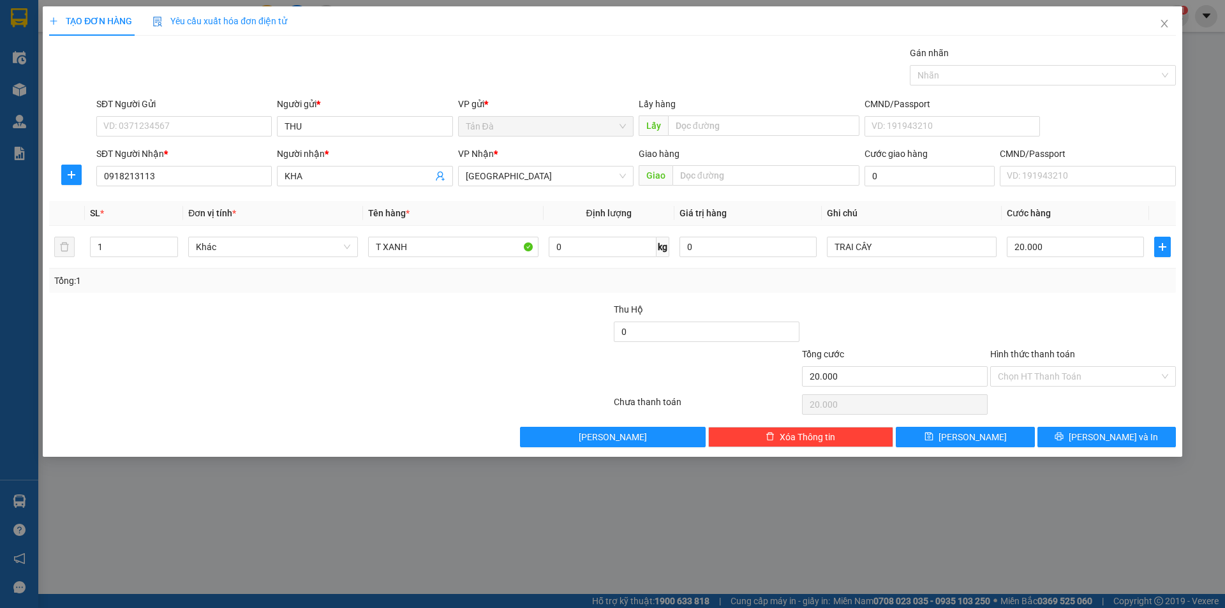
click at [1036, 349] on label "Hình thức thanh toán" at bounding box center [1032, 354] width 85 height 10
click at [1036, 367] on input "Hình thức thanh toán" at bounding box center [1078, 376] width 161 height 19
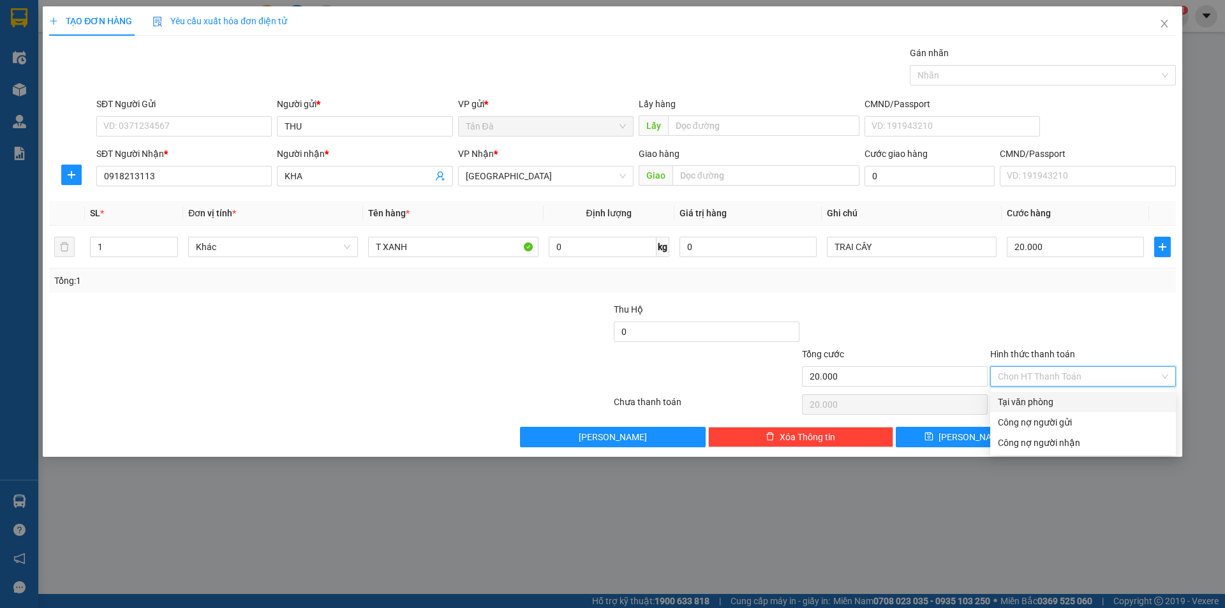
click at [1037, 394] on div "Tại văn phòng" at bounding box center [1083, 402] width 186 height 20
type input "0"
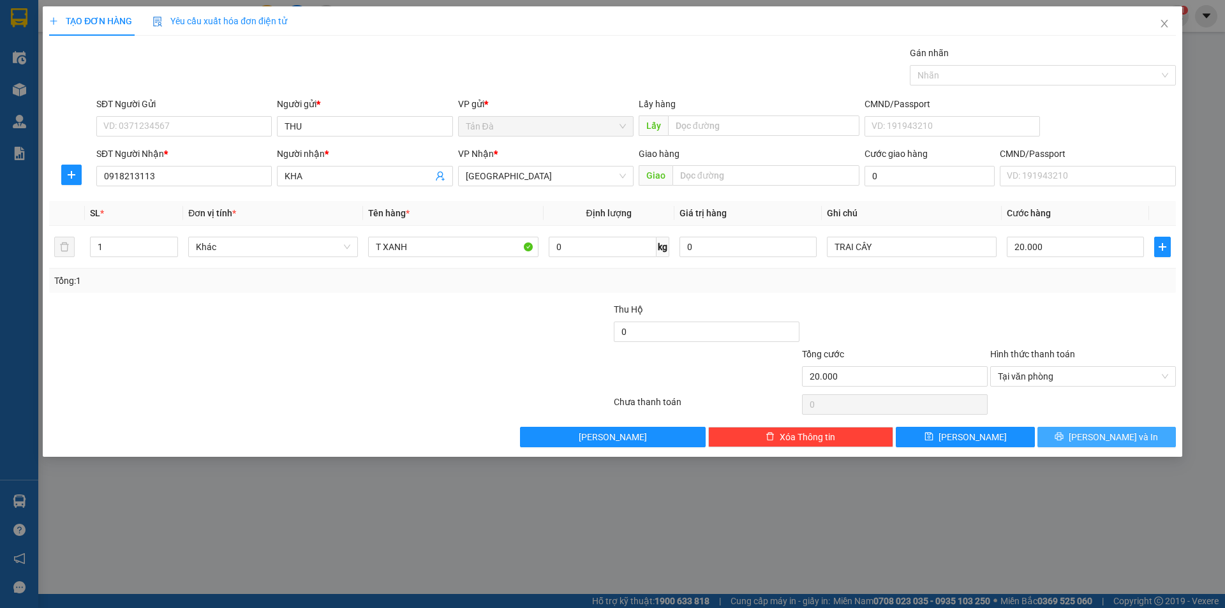
click at [1106, 431] on span "[PERSON_NAME] và In" at bounding box center [1112, 437] width 89 height 14
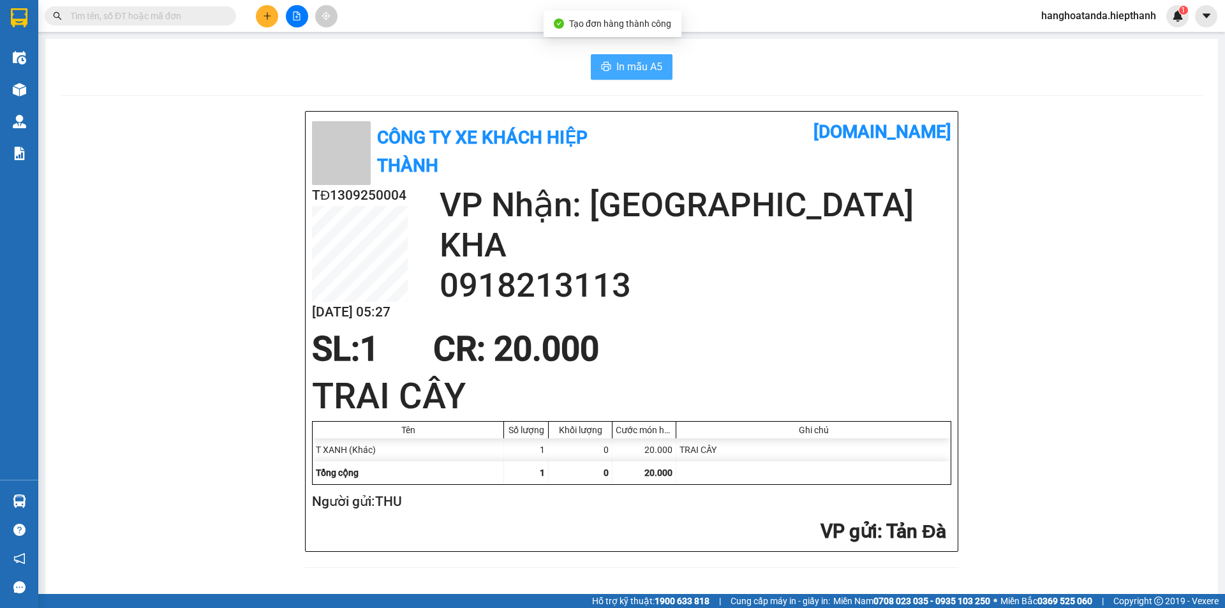
click at [627, 63] on span "In mẫu A5" at bounding box center [639, 67] width 46 height 16
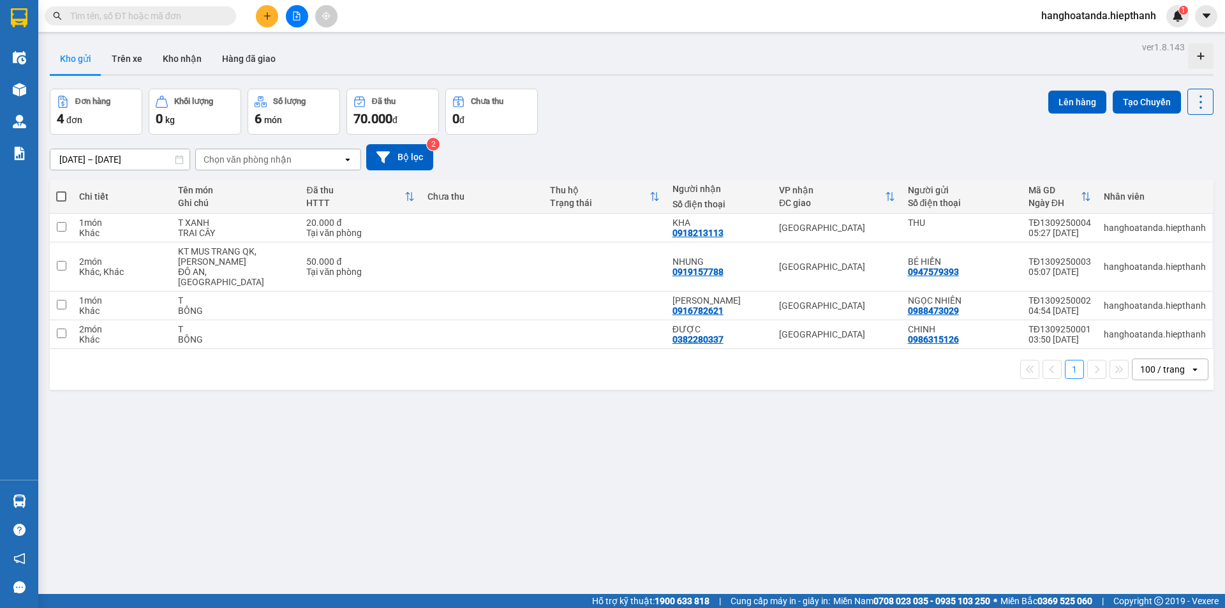
click at [195, 15] on input "text" at bounding box center [145, 16] width 151 height 14
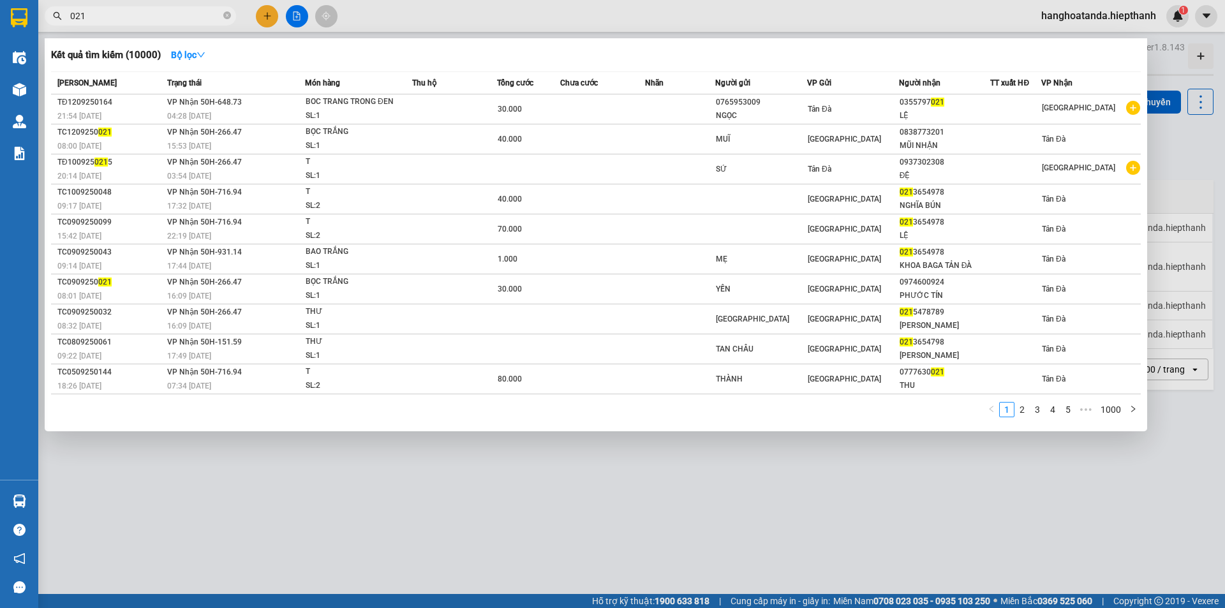
type input "021"
click at [61, 10] on span "021" at bounding box center [140, 15] width 191 height 19
click at [227, 15] on icon "close-circle" at bounding box center [227, 15] width 8 height 8
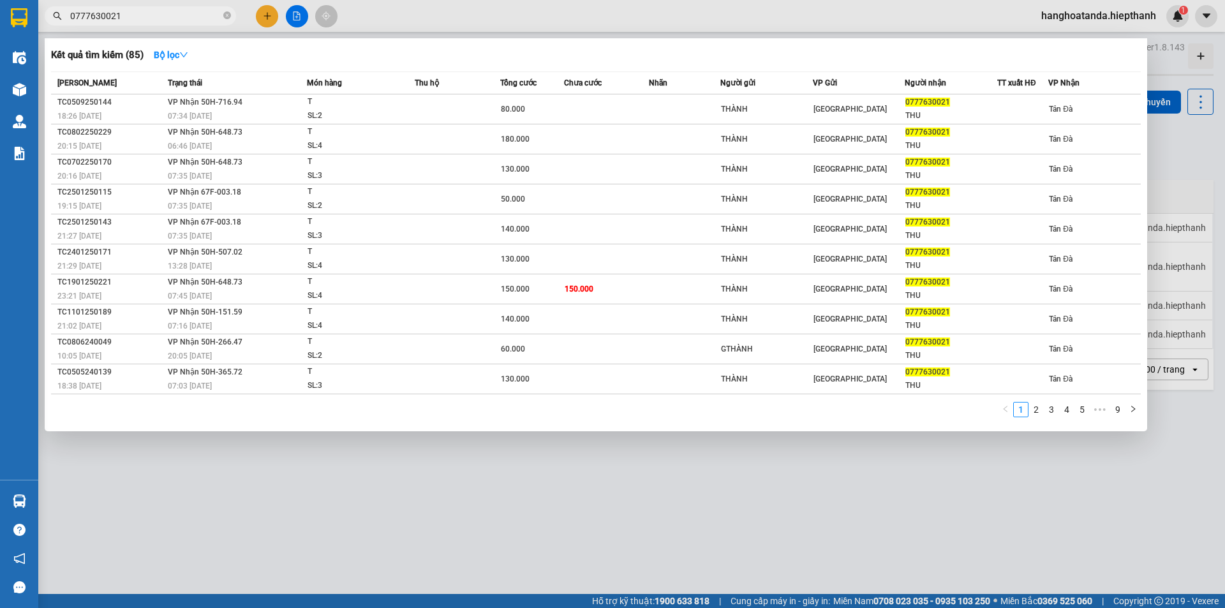
type input "0777630021"
click at [268, 12] on div at bounding box center [612, 304] width 1225 height 608
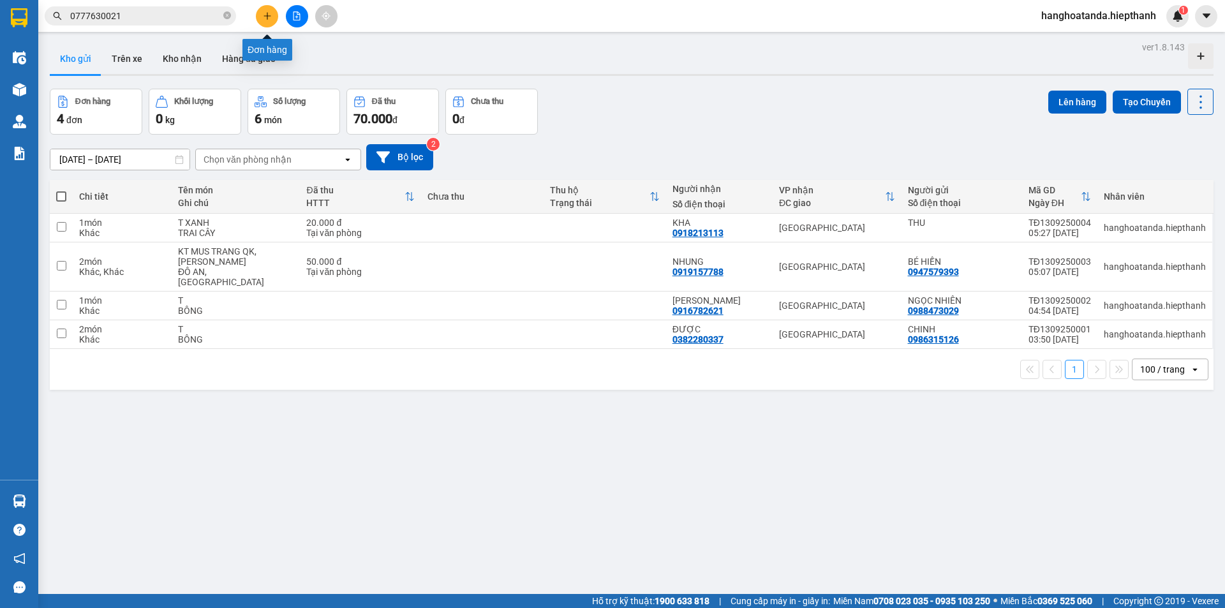
click at [265, 13] on icon "plus" at bounding box center [267, 15] width 9 height 9
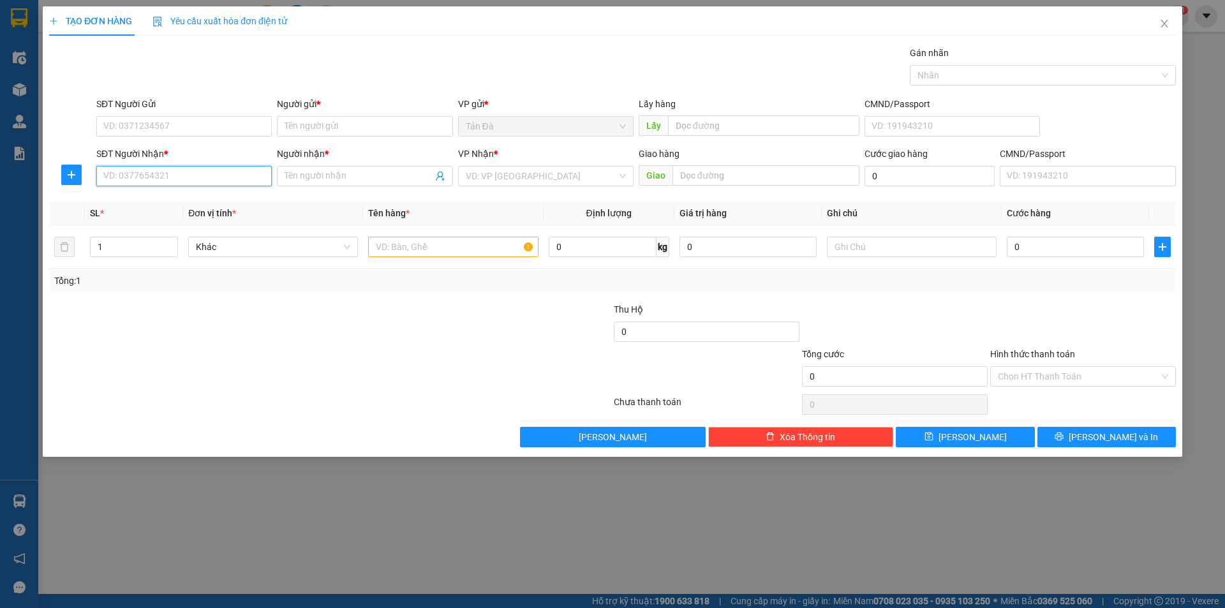
drag, startPoint x: 183, startPoint y: 175, endPoint x: 177, endPoint y: 152, distance: 23.1
click at [183, 173] on input "SĐT Người Nhận *" at bounding box center [183, 176] width 175 height 20
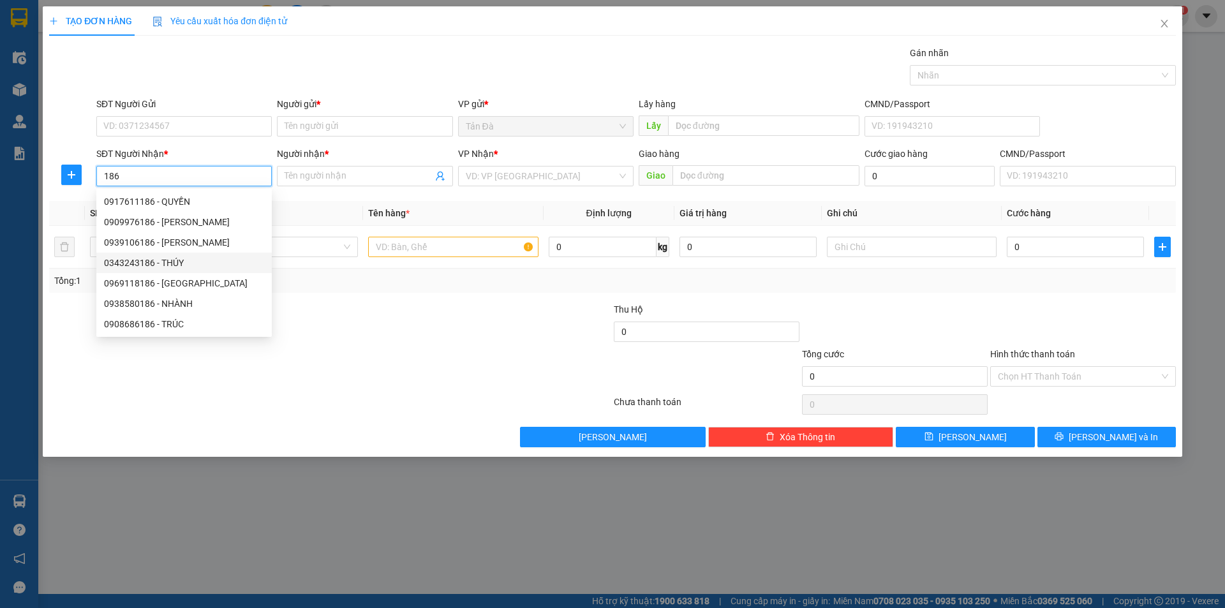
click at [176, 259] on div "0343243186 - THÚY" at bounding box center [184, 263] width 160 height 14
type input "0343243186"
type input "THÚY"
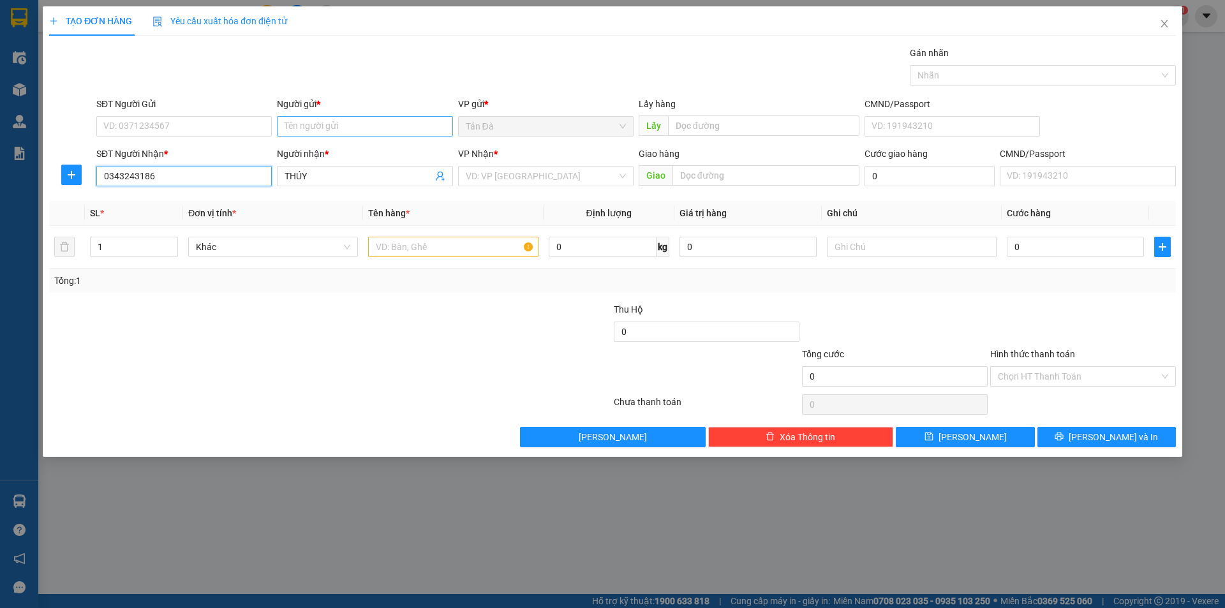
type input "0343243186"
click at [344, 126] on input "Người gửi *" at bounding box center [364, 126] width 175 height 20
click at [513, 173] on input "search" at bounding box center [541, 175] width 151 height 19
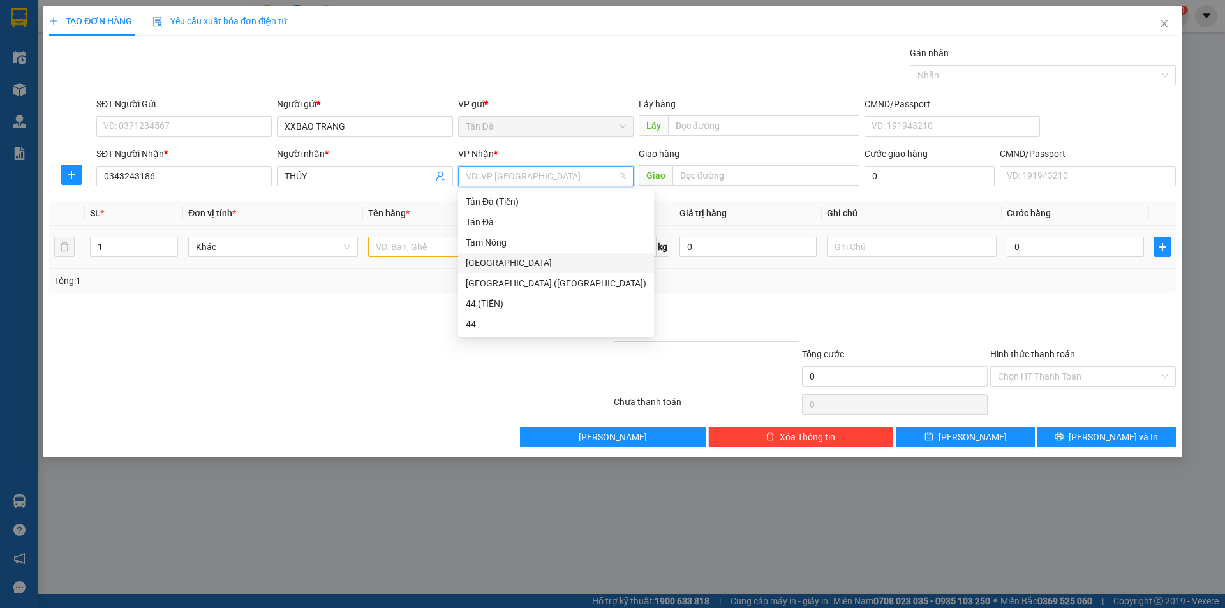
click at [491, 260] on div "[GEOGRAPHIC_DATA]" at bounding box center [556, 263] width 181 height 14
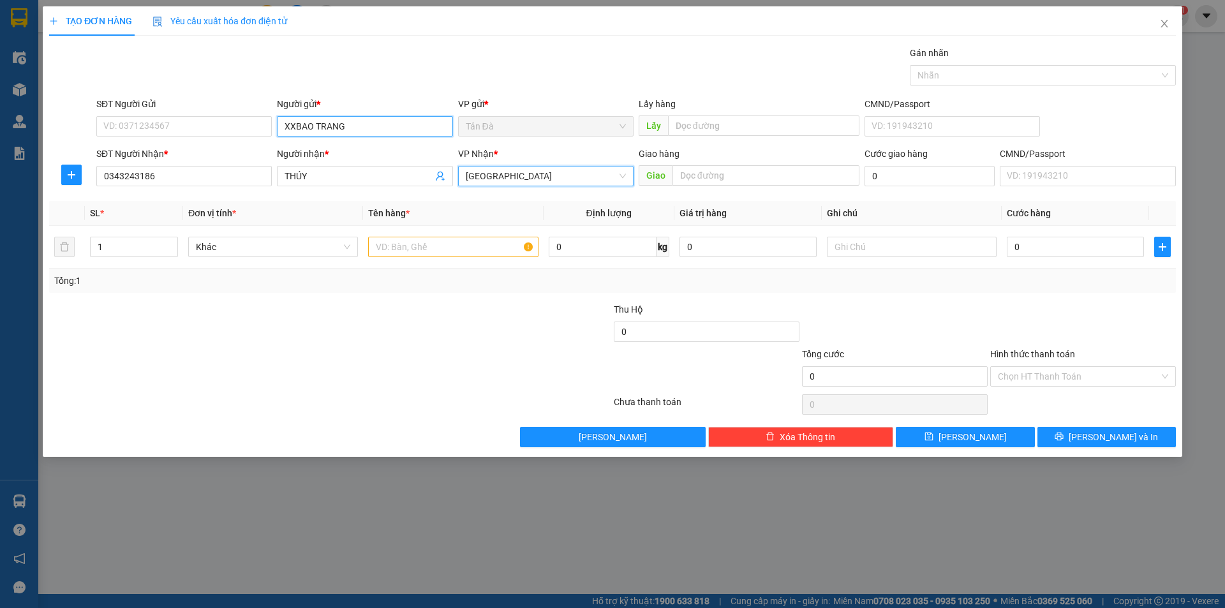
click at [350, 124] on input "XXBAO TRANG" at bounding box center [364, 126] width 175 height 20
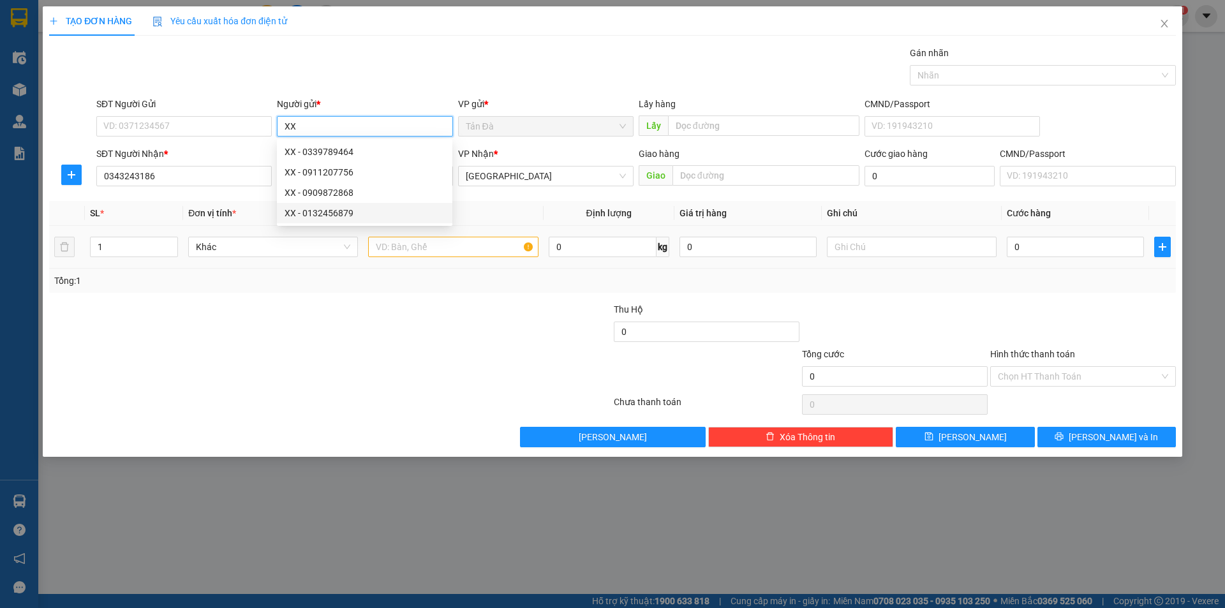
type input "XX"
click at [419, 247] on input "text" at bounding box center [453, 247] width 170 height 20
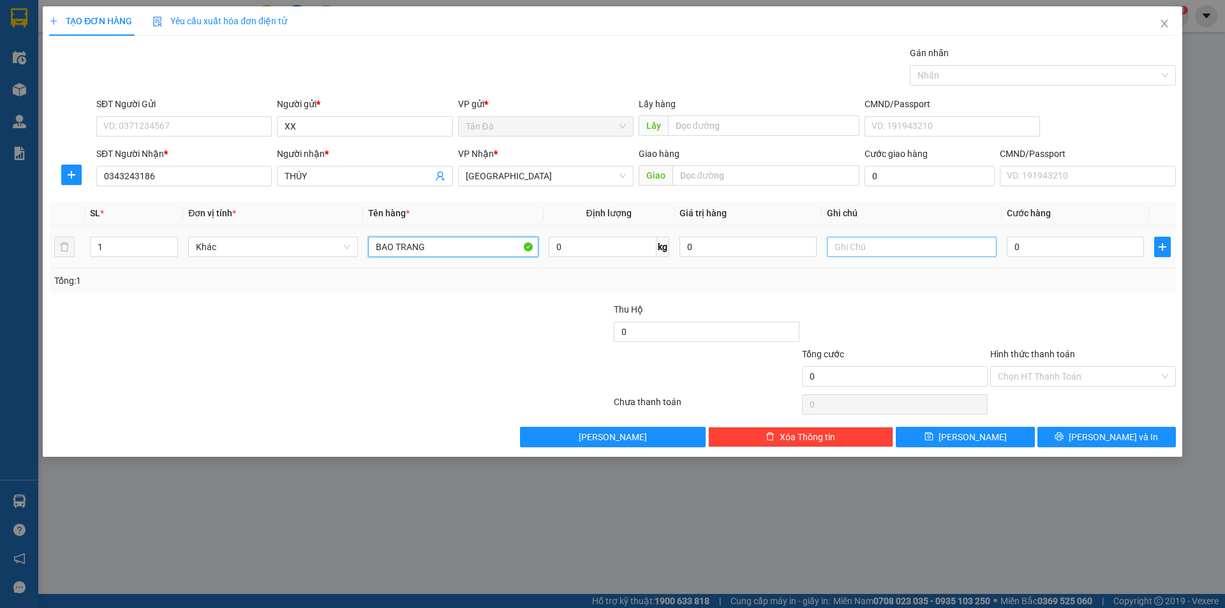
type input "BAO TRANG"
click at [875, 247] on input "text" at bounding box center [912, 247] width 170 height 20
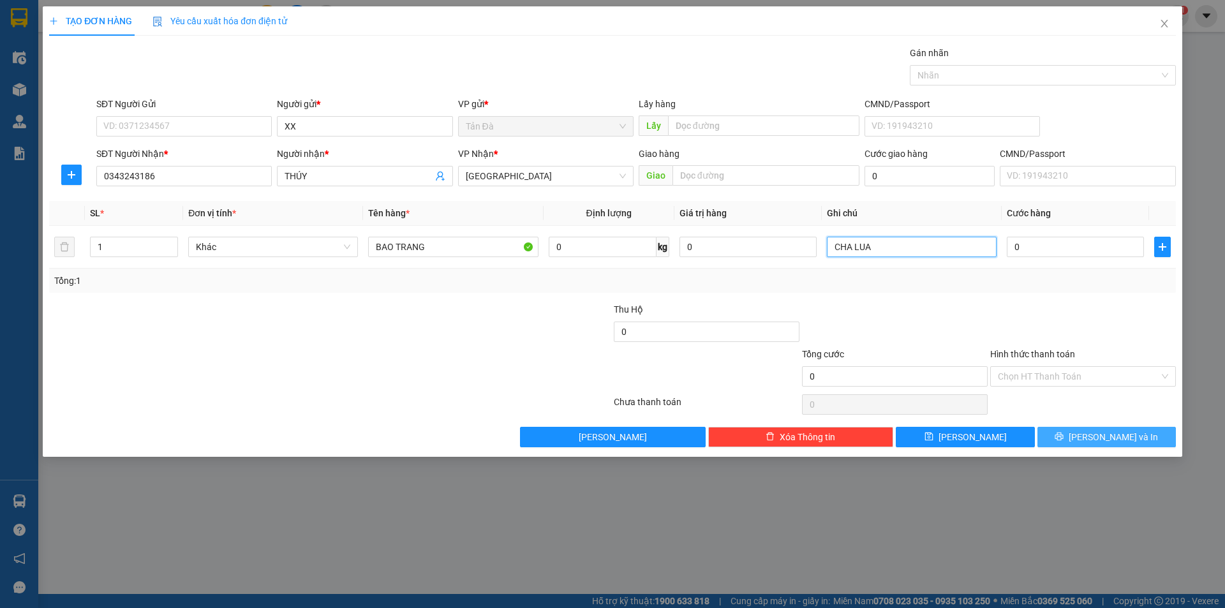
type input "CHA LUA"
click at [1113, 432] on span "[PERSON_NAME] và In" at bounding box center [1112, 437] width 89 height 14
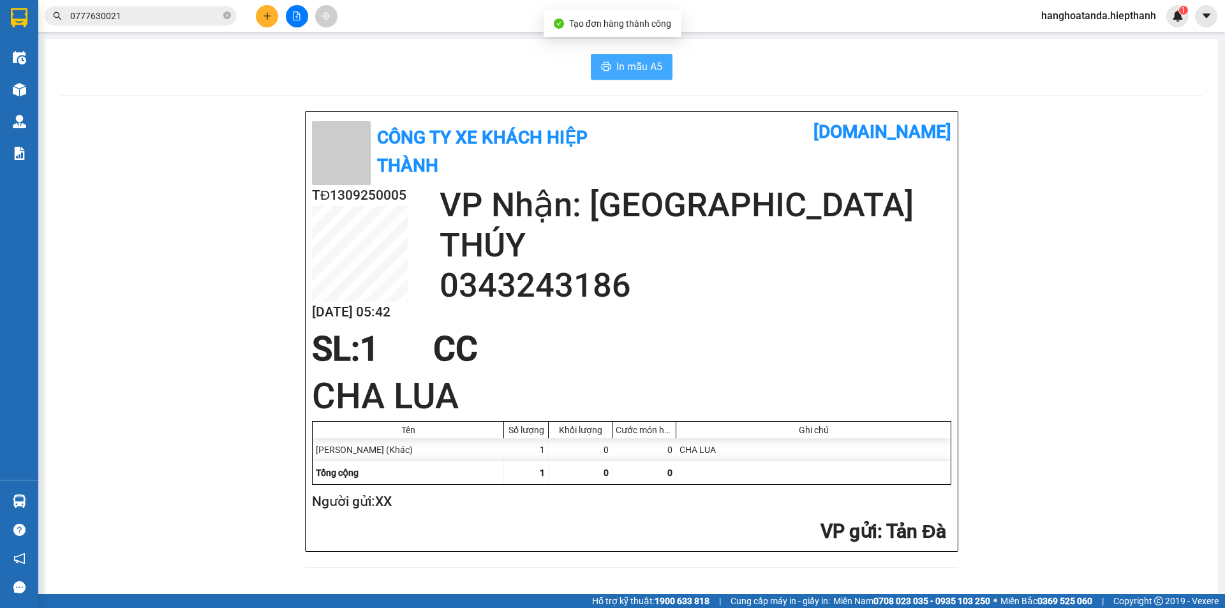
click at [624, 63] on span "In mẫu A5" at bounding box center [639, 67] width 46 height 16
